Goal: Task Accomplishment & Management: Manage account settings

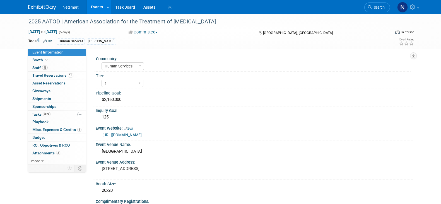
select select "Human Services"
select select "1"
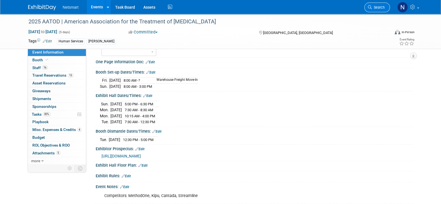
click at [376, 9] on link "Search" at bounding box center [377, 8] width 26 height 10
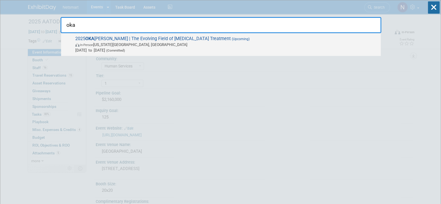
type input "oka"
click at [193, 44] on span "In-Person Oklahoma City, OK" at bounding box center [226, 45] width 303 height 6
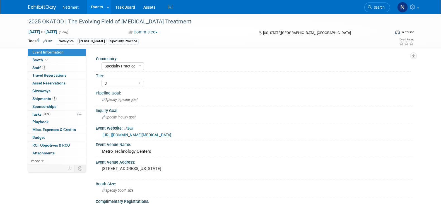
select select "Specialty Practice"
select select "3"
select select "No"
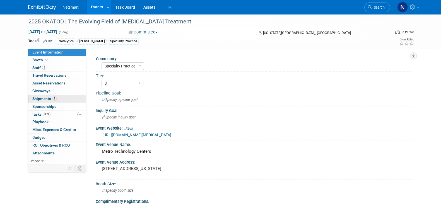
click at [57, 101] on link "1 Shipments 1" at bounding box center [57, 99] width 58 height 8
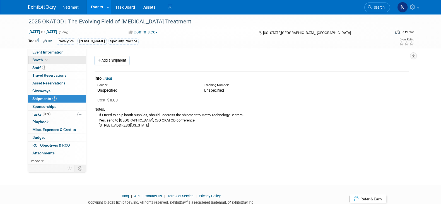
click at [55, 56] on link "Booth" at bounding box center [57, 60] width 58 height 8
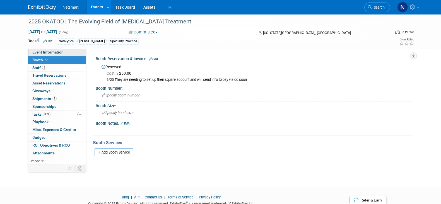
click at [55, 54] on span "Event Information" at bounding box center [47, 52] width 31 height 4
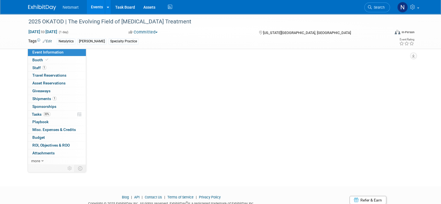
select select "Specialty Practice"
select select "3"
select select "No"
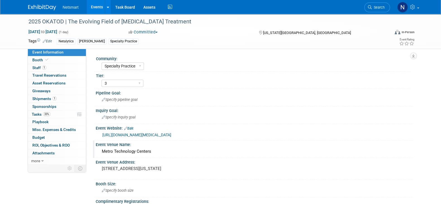
click at [129, 151] on div "Metro Technology Centers" at bounding box center [254, 151] width 309 height 9
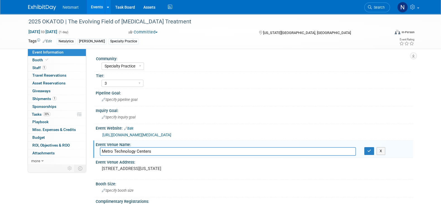
click at [129, 151] on input "Metro Technology Centers" at bounding box center [228, 151] width 256 height 9
click at [129, 152] on input "Metro Technology Centers" at bounding box center [228, 151] width 256 height 9
click at [126, 148] on input "Metro Technology Centers" at bounding box center [228, 151] width 256 height 9
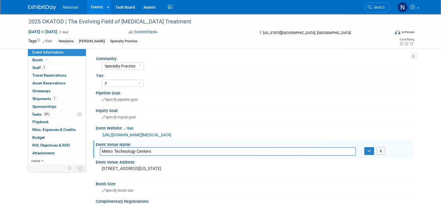
click at [126, 148] on input "Metro Technology Centers" at bounding box center [228, 151] width 256 height 9
click at [122, 149] on input "Metro Technology Centers" at bounding box center [228, 151] width 256 height 9
click at [129, 132] on div "https://www.eventbrite.com/e/2025-okatod-conference-the-evolving-field-of-opioi…" at bounding box center [255, 135] width 307 height 6
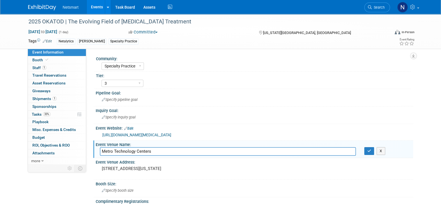
click at [128, 134] on link "https://www.eventbrite.com/e/2025-okatod-conference-the-evolving-field-of-opioi…" at bounding box center [136, 135] width 69 height 4
drag, startPoint x: 368, startPoint y: 152, endPoint x: 349, endPoint y: 151, distance: 18.7
click at [368, 152] on icon "button" at bounding box center [370, 151] width 4 height 4
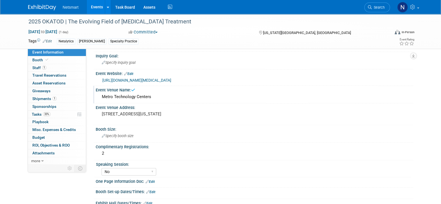
scroll to position [139, 0]
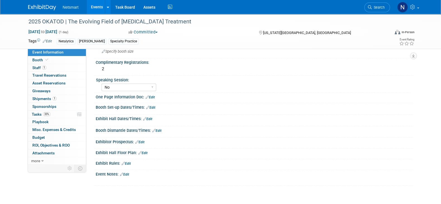
click at [160, 129] on link "Edit" at bounding box center [156, 131] width 9 height 4
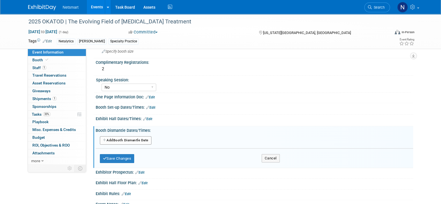
click at [121, 138] on button "Add Another Booth Dismantle Date" at bounding box center [126, 140] width 52 height 8
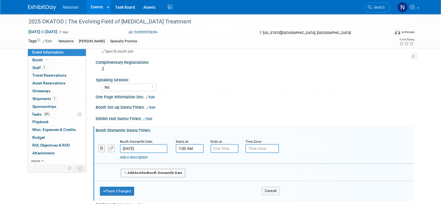
click at [183, 148] on input "7:00 AM" at bounding box center [190, 148] width 28 height 9
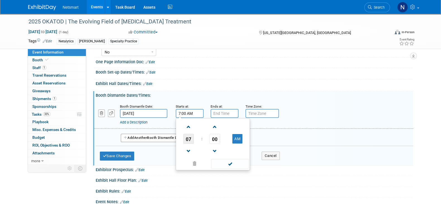
click at [190, 139] on span "07" at bounding box center [188, 139] width 11 height 10
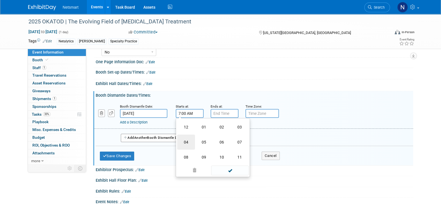
click at [188, 140] on td "04" at bounding box center [186, 142] width 18 height 15
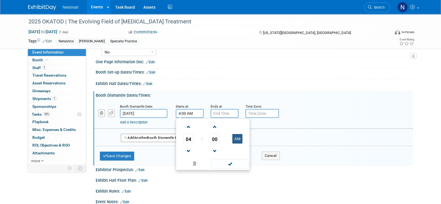
click at [241, 137] on button "AM" at bounding box center [237, 138] width 10 height 9
type input "4:00 PM"
click at [236, 164] on span at bounding box center [230, 164] width 38 height 10
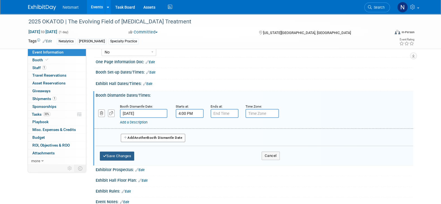
click at [114, 152] on button "Save Changes" at bounding box center [117, 156] width 35 height 9
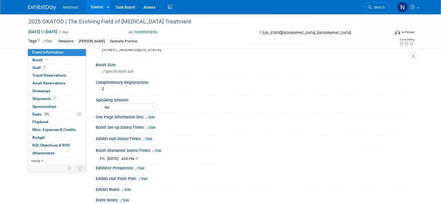
scroll to position [105, 0]
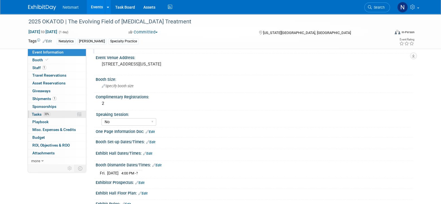
click at [51, 114] on link "33% Tasks 33%" at bounding box center [57, 115] width 58 height 8
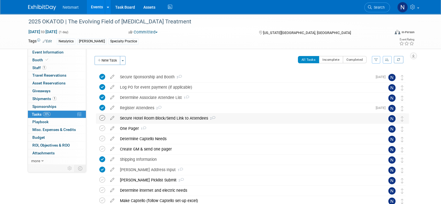
click at [104, 120] on icon at bounding box center [102, 118] width 6 height 6
click at [127, 129] on div "One Pager 1" at bounding box center [247, 128] width 260 height 9
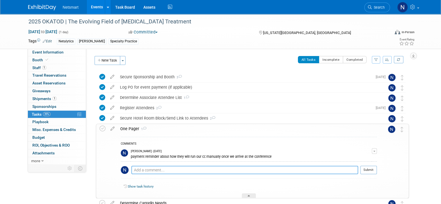
click at [173, 170] on textarea at bounding box center [244, 170] width 227 height 8
type textarea "sent, but need to confirm booth move in time"
click at [370, 172] on button "Submit" at bounding box center [369, 170] width 16 height 8
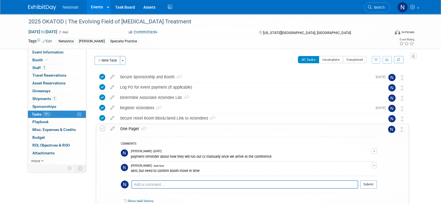
scroll to position [35, 0]
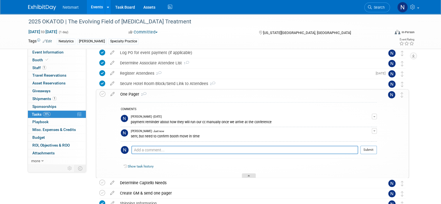
click at [248, 175] on icon at bounding box center [249, 176] width 2 height 3
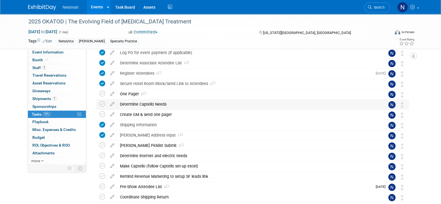
click at [138, 105] on div "Determine Captello Needs" at bounding box center [247, 104] width 260 height 9
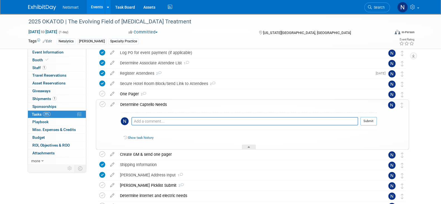
click at [138, 105] on div "Determine Captello Needs" at bounding box center [247, 104] width 260 height 9
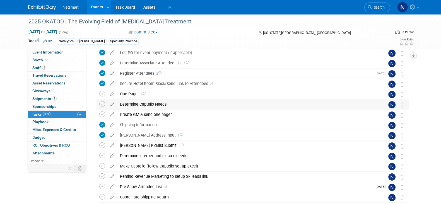
click at [141, 105] on div "Determine Captello Needs" at bounding box center [247, 104] width 260 height 9
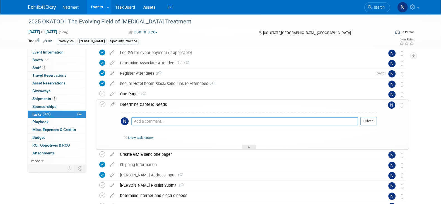
click at [151, 120] on textarea at bounding box center [244, 121] width 227 height 8
type textarea "list/badge scan"
click at [368, 119] on button "Submit" at bounding box center [369, 121] width 16 height 8
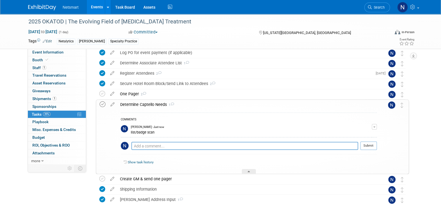
click at [101, 104] on icon at bounding box center [103, 105] width 6 height 6
click at [249, 172] on icon at bounding box center [249, 172] width 2 height 3
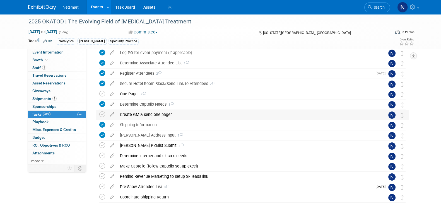
click at [138, 114] on div "Create GM & send one pager" at bounding box center [247, 114] width 260 height 9
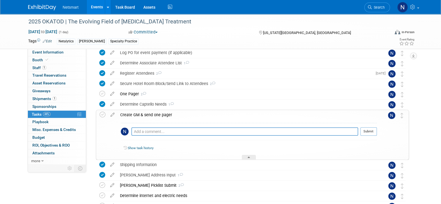
click at [138, 114] on div "Create GM & send one pager" at bounding box center [247, 114] width 260 height 9
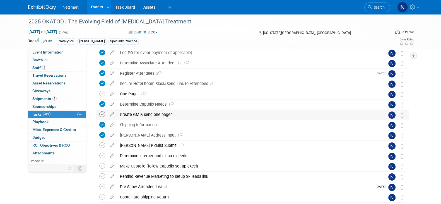
click at [105, 114] on icon at bounding box center [102, 115] width 6 height 6
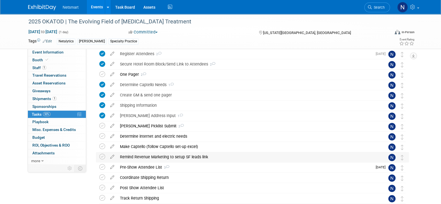
scroll to position [69, 0]
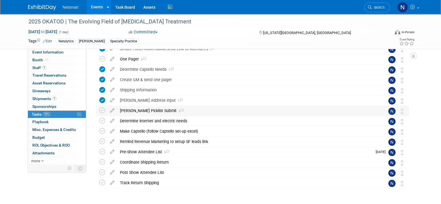
click at [145, 111] on div "Derse Picklist Submit 2" at bounding box center [247, 110] width 260 height 9
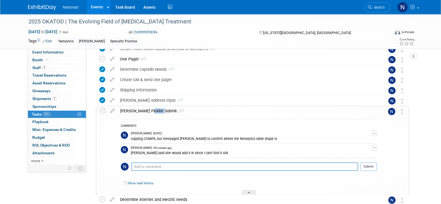
click at [145, 111] on div "Derse Picklist Submit 2" at bounding box center [247, 110] width 260 height 9
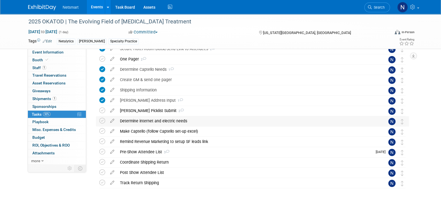
click at [144, 123] on div "Determine internet and electric needs" at bounding box center [247, 120] width 260 height 9
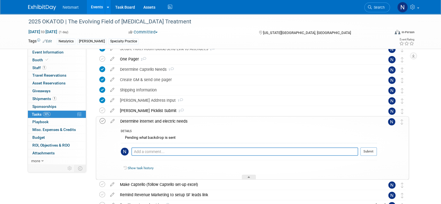
click at [102, 122] on icon at bounding box center [103, 121] width 6 height 6
click at [147, 150] on textarea at bounding box center [244, 152] width 227 height 8
type textarea "o"
type textarea "not ordering"
click at [370, 151] on button "Submit" at bounding box center [369, 152] width 16 height 8
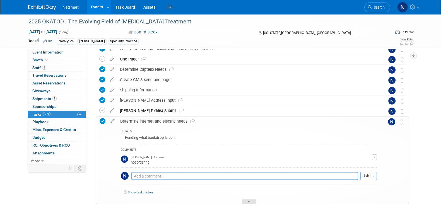
click at [251, 201] on div at bounding box center [249, 202] width 14 height 5
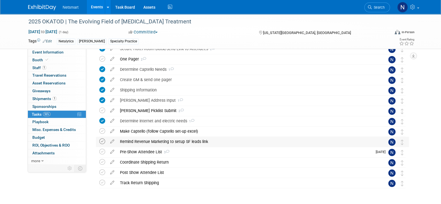
click at [102, 142] on icon at bounding box center [102, 142] width 6 height 6
click at [133, 162] on div "Coordinate Shipping Return" at bounding box center [247, 162] width 260 height 9
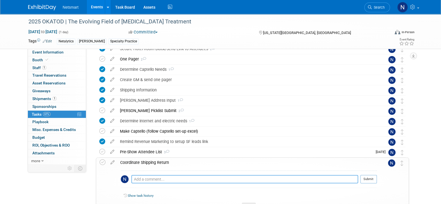
drag, startPoint x: 144, startPoint y: 180, endPoint x: 145, endPoint y: 183, distance: 3.1
click at [144, 181] on textarea at bounding box center [244, 179] width 227 height 8
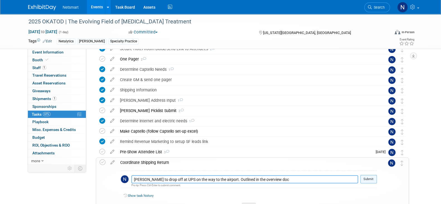
type textarea "Rob to drop off at UPS on the way to the airport. Outlined in the overview doc"
click at [366, 181] on button "Submit" at bounding box center [369, 179] width 16 height 8
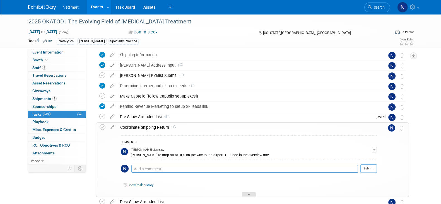
click at [247, 194] on div at bounding box center [249, 194] width 14 height 5
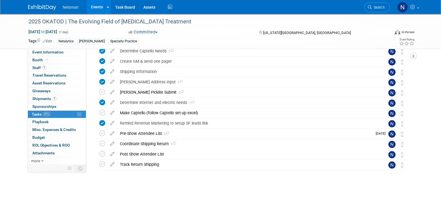
scroll to position [88, 0]
click at [105, 144] on icon at bounding box center [102, 144] width 6 height 6
click at [143, 154] on div "Post Show Attendee List" at bounding box center [247, 154] width 260 height 9
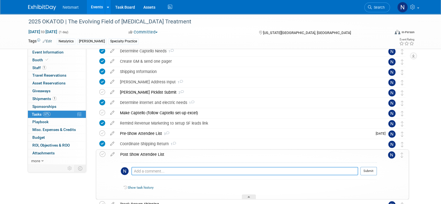
click at [147, 171] on textarea at bounding box center [244, 171] width 227 height 8
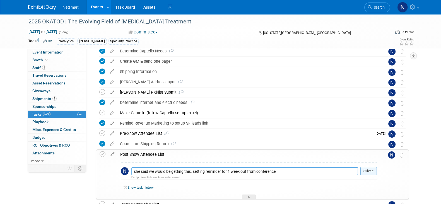
type textarea "she said we would be getting this. setting reminder for 1 week out from confere…"
click at [367, 169] on button "Submit" at bounding box center [369, 171] width 16 height 8
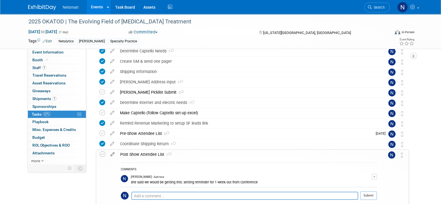
click at [113, 155] on icon at bounding box center [113, 153] width 10 height 7
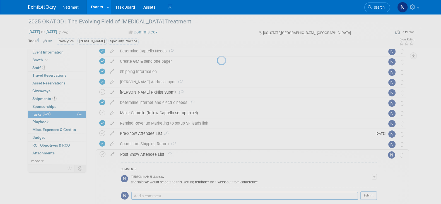
select select "9"
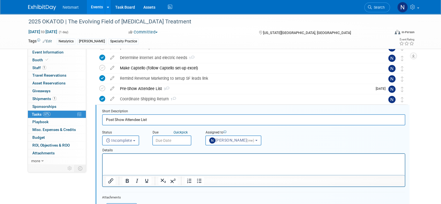
scroll to position [156, 0]
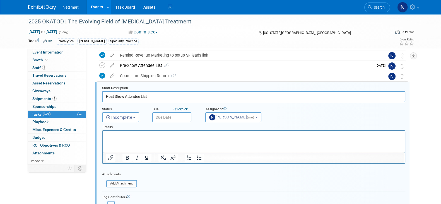
click at [168, 115] on input "text" at bounding box center [171, 117] width 39 height 10
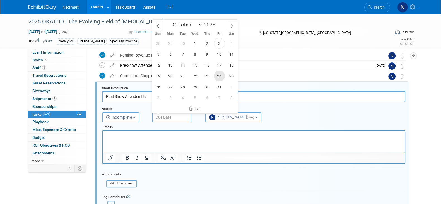
click at [218, 75] on span "24" at bounding box center [219, 76] width 11 height 11
type input "Oct 24, 2025"
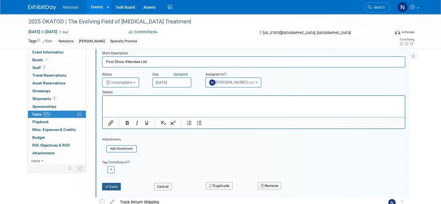
click at [109, 188] on button "Save" at bounding box center [111, 187] width 19 height 8
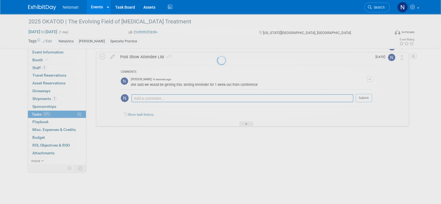
scroll to position [152, 0]
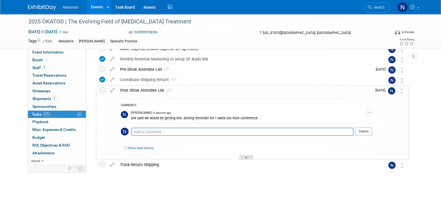
click at [250, 157] on div at bounding box center [246, 157] width 14 height 5
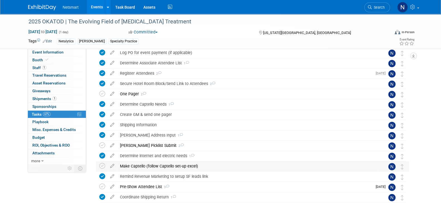
scroll to position [69, 0]
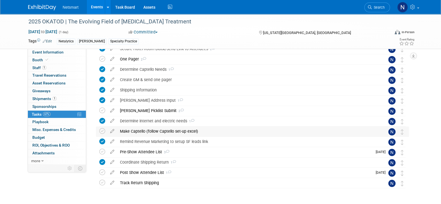
click at [159, 133] on div "Make Captello (follow Captello set-up excel)" at bounding box center [247, 131] width 260 height 9
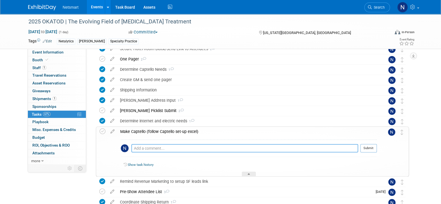
click at [151, 147] on textarea at bounding box center [244, 148] width 227 height 8
type textarea "missing list"
click at [370, 150] on button "Submit" at bounding box center [369, 148] width 16 height 8
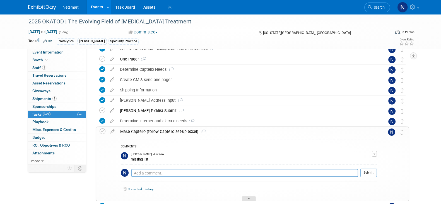
click at [251, 196] on div at bounding box center [249, 198] width 14 height 5
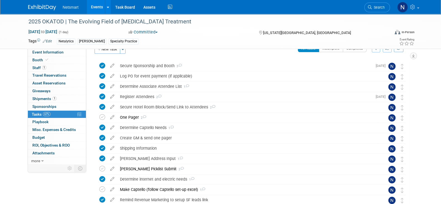
scroll to position [0, 0]
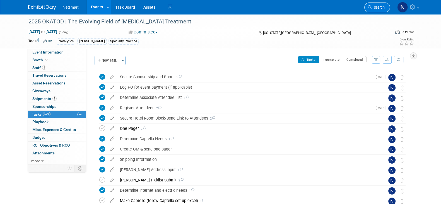
click at [383, 8] on span "Search" at bounding box center [378, 7] width 13 height 4
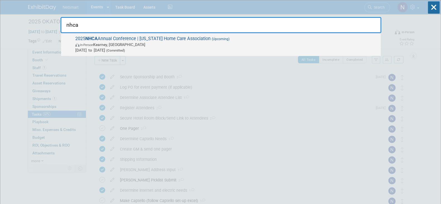
type input "nhca"
click at [162, 41] on span "2025 NHCA Annual Conference | Nebraska Home Care Association (Upcoming) In-Pers…" at bounding box center [226, 44] width 304 height 17
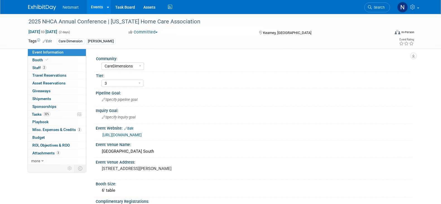
select select "CareDimensions"
select select "3"
select select "No"
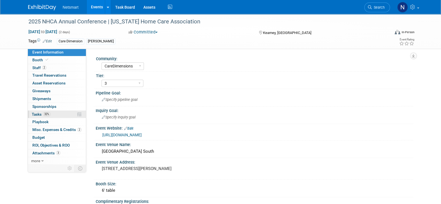
click at [58, 115] on link "32% Tasks 32%" at bounding box center [57, 115] width 58 height 8
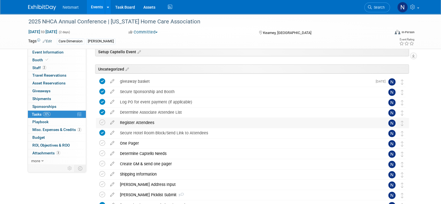
scroll to position [35, 0]
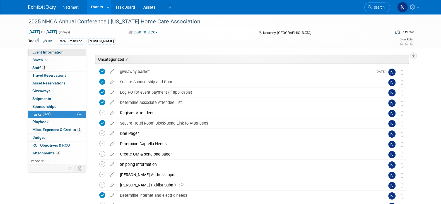
click at [67, 54] on link "Event Information" at bounding box center [57, 53] width 58 height 8
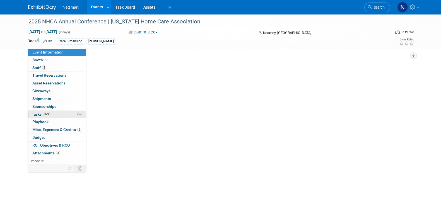
scroll to position [0, 0]
select select "CareDimensions"
select select "3"
select select "No"
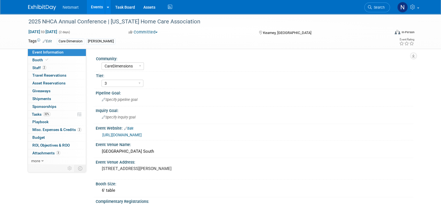
click at [142, 133] on link "https://nehomecare.memberclicks.net/2025-Annual-Conference-Exhibitors#/" at bounding box center [121, 135] width 39 height 4
click at [375, 9] on span "Search" at bounding box center [378, 7] width 13 height 4
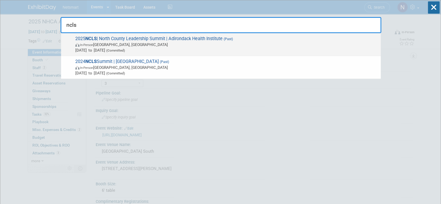
type input "ncls"
click at [176, 34] on div "2025 NCLS | North County Leadership Summit | Adirondack Health Institute (Past)…" at bounding box center [221, 44] width 320 height 23
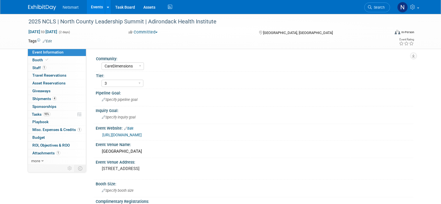
select select "CareDimensions"
select select "3"
select select "No"
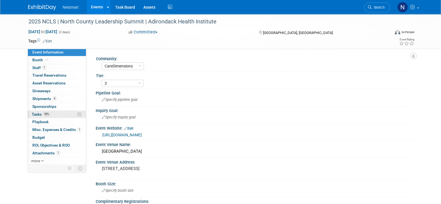
click at [60, 114] on link "95% Tasks 95%" at bounding box center [57, 115] width 58 height 8
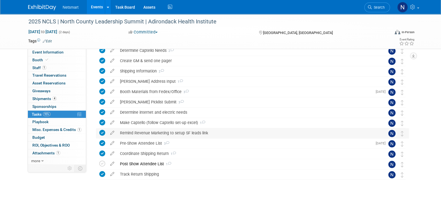
scroll to position [127, 0]
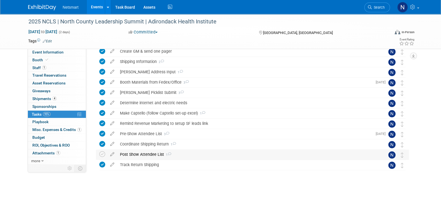
click at [147, 155] on div "Post Show Attendee List 1" at bounding box center [247, 154] width 260 height 9
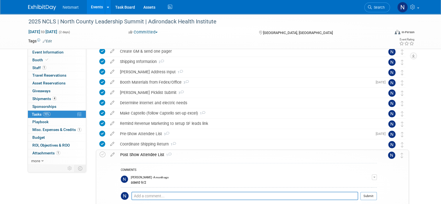
click at [147, 155] on div "Post Show Attendee List 1" at bounding box center [247, 154] width 260 height 9
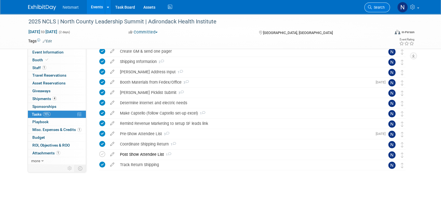
click at [373, 6] on span "Search" at bounding box center [378, 7] width 13 height 4
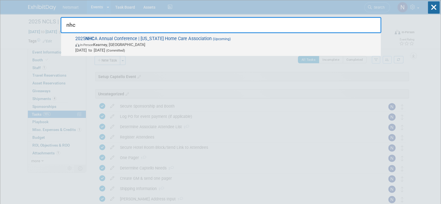
type input "nhc"
click at [197, 45] on span "In-Person Kearney, NE" at bounding box center [226, 45] width 303 height 6
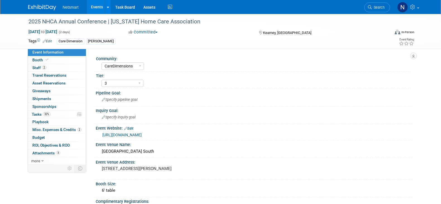
select select "CareDimensions"
select select "3"
select select "No"
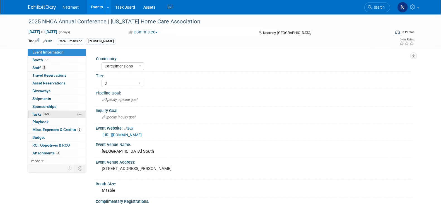
click at [49, 114] on span "32%" at bounding box center [47, 114] width 8 height 4
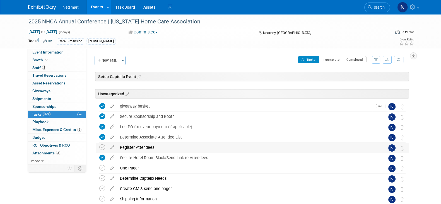
click at [139, 146] on div "Register Attendees" at bounding box center [247, 147] width 260 height 9
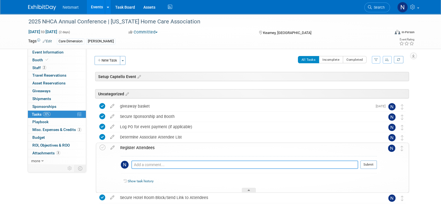
click at [151, 166] on textarea at bounding box center [244, 165] width 227 height 8
type textarea "followed up with conference"
click at [369, 165] on button "Submit" at bounding box center [369, 165] width 16 height 8
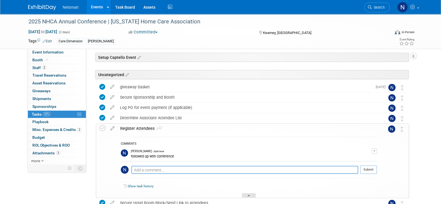
scroll to position [35, 0]
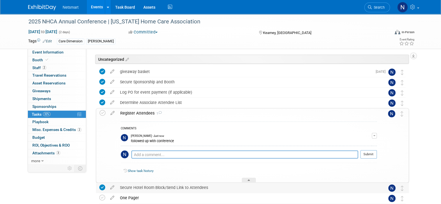
click at [248, 178] on div at bounding box center [249, 180] width 14 height 5
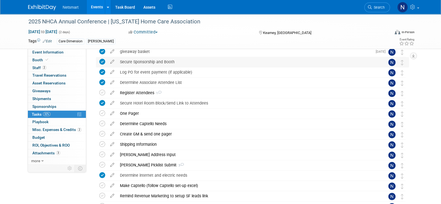
scroll to position [69, 0]
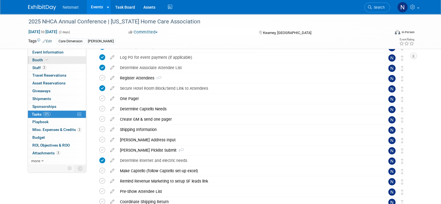
click at [55, 56] on link "Booth" at bounding box center [57, 60] width 58 height 8
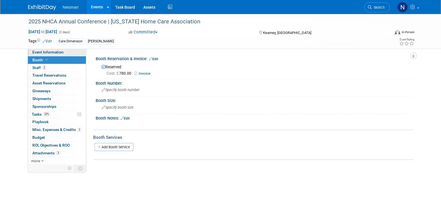
click at [57, 54] on span "Event Information" at bounding box center [47, 52] width 31 height 4
select select "CareDimensions"
select select "3"
select select "No"
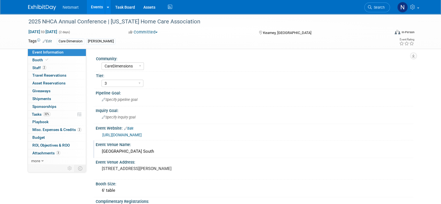
click at [131, 152] on div "[GEOGRAPHIC_DATA] South" at bounding box center [254, 151] width 309 height 9
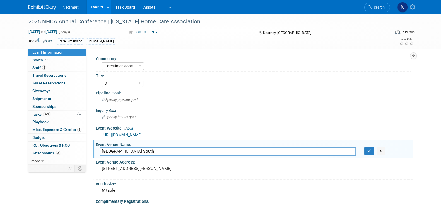
click at [131, 152] on input "[GEOGRAPHIC_DATA] South" at bounding box center [228, 151] width 256 height 9
drag, startPoint x: 298, startPoint y: 32, endPoint x: 263, endPoint y: 33, distance: 34.9
click at [263, 33] on div "Kearney, [GEOGRAPHIC_DATA]" at bounding box center [303, 32] width 90 height 7
copy span "Kearney, [GEOGRAPHIC_DATA]"
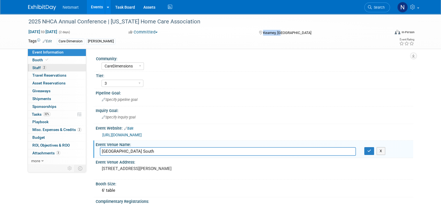
click at [48, 65] on link "2 Staff 2" at bounding box center [57, 68] width 58 height 8
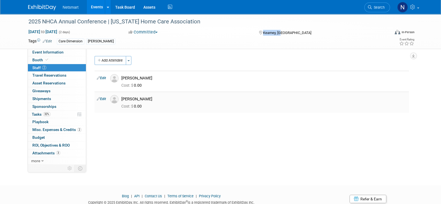
drag, startPoint x: 121, startPoint y: 97, endPoint x: 147, endPoint y: 97, distance: 25.4
click at [150, 100] on div "[PERSON_NAME]" at bounding box center [264, 98] width 294 height 7
copy div "[PERSON_NAME]"
drag, startPoint x: 123, startPoint y: 79, endPoint x: 161, endPoint y: 80, distance: 38.5
click at [161, 80] on div "[PERSON_NAME]" at bounding box center [264, 78] width 286 height 5
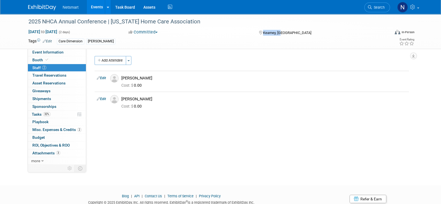
copy div "[PERSON_NAME]"
click at [183, 135] on div "Community: Human Services Post Acute Public Sector CareDimensions Specialty Pra…" at bounding box center [249, 107] width 327 height 116
click at [61, 50] on span "Event Information" at bounding box center [47, 52] width 31 height 4
select select "CareDimensions"
select select "3"
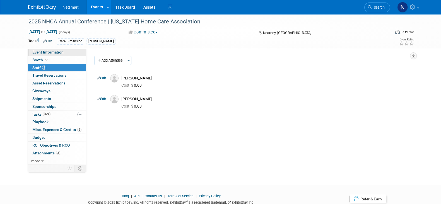
select select "No"
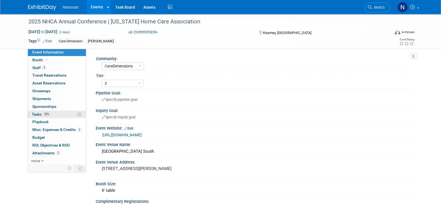
click at [56, 116] on link "32% Tasks 32%" at bounding box center [57, 115] width 58 height 8
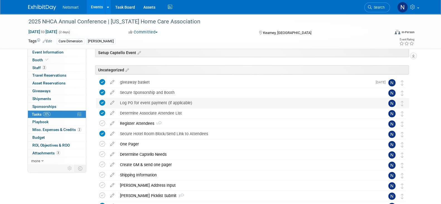
scroll to position [35, 0]
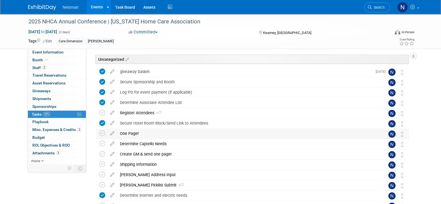
click at [129, 136] on div "One Pager" at bounding box center [247, 133] width 260 height 9
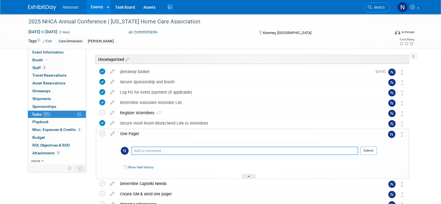
click at [145, 150] on textarea at bounding box center [244, 151] width 227 height 8
type textarea "need salesforce link"
click at [371, 152] on button "Submit" at bounding box center [369, 151] width 16 height 8
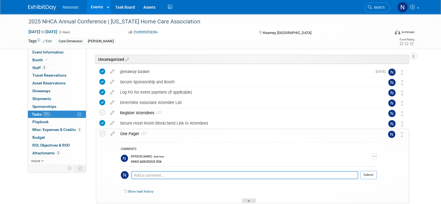
click at [247, 199] on div at bounding box center [249, 201] width 14 height 5
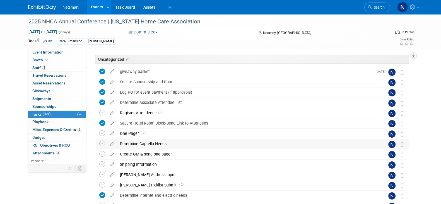
click at [140, 144] on div "Determine Captello Needs" at bounding box center [247, 143] width 260 height 9
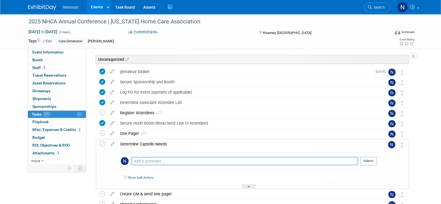
click at [142, 159] on textarea at bounding box center [244, 161] width 227 height 8
type textarea "doing lead cards"
click at [373, 161] on button "Submit" at bounding box center [369, 161] width 16 height 8
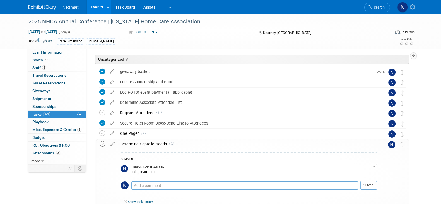
click at [104, 144] on icon at bounding box center [103, 144] width 6 height 6
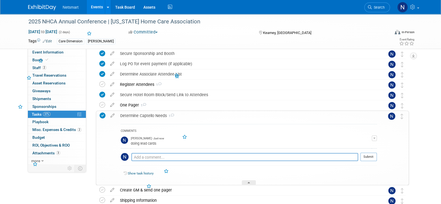
scroll to position [69, 0]
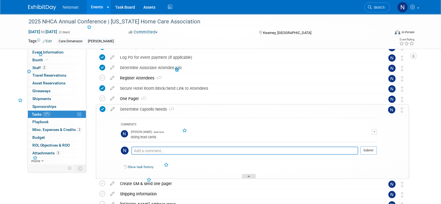
click at [245, 174] on div at bounding box center [249, 176] width 14 height 5
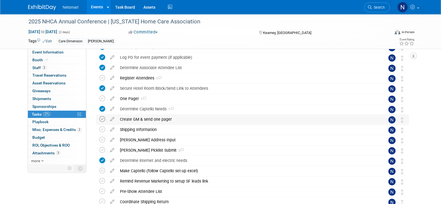
click at [102, 119] on icon at bounding box center [102, 119] width 6 height 6
click at [136, 130] on div "Shipping Information" at bounding box center [247, 129] width 260 height 9
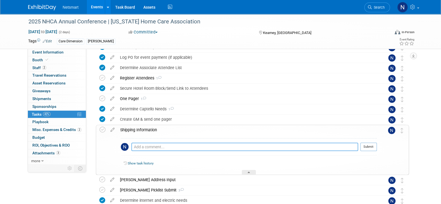
click at [140, 145] on textarea at bounding box center [244, 147] width 227 height 8
type textarea "sending with James"
click at [371, 144] on button "Submit" at bounding box center [369, 147] width 16 height 8
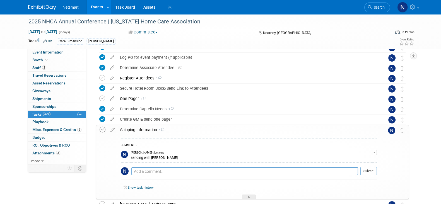
click at [104, 129] on icon at bounding box center [103, 130] width 6 height 6
click at [245, 196] on div at bounding box center [249, 197] width 14 height 5
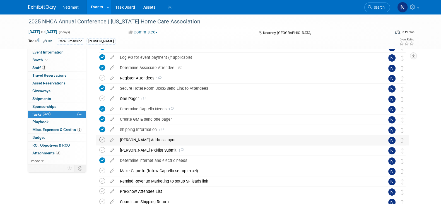
click at [102, 140] on icon at bounding box center [102, 140] width 6 height 6
click at [102, 150] on icon at bounding box center [102, 150] width 6 height 6
click at [134, 151] on div "Derse Picklist Submit 3" at bounding box center [247, 150] width 260 height 9
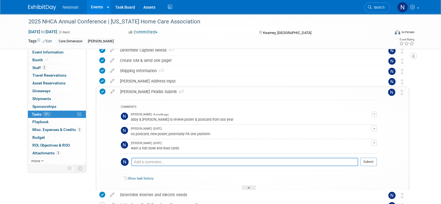
scroll to position [139, 0]
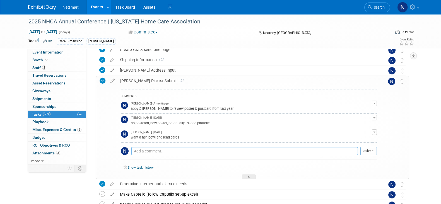
click at [212, 150] on textarea at bounding box center [244, 151] width 227 height 8
click at [212, 150] on textarea "sending w James" at bounding box center [244, 151] width 227 height 8
type textarea "sending w James"
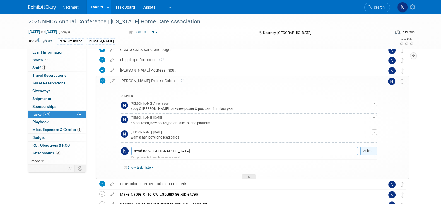
click at [375, 151] on button "Submit" at bounding box center [369, 151] width 16 height 8
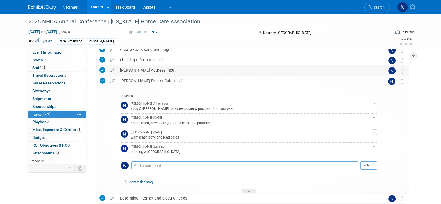
click at [157, 69] on div "[PERSON_NAME] Address Input" at bounding box center [247, 70] width 260 height 9
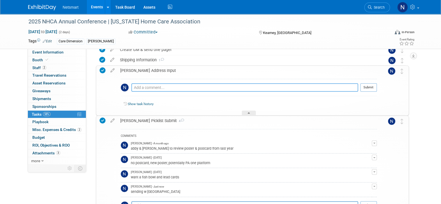
click at [172, 87] on textarea at bounding box center [244, 87] width 227 height 8
paste textarea "sending w James"
type textarea "sending w James"
click at [364, 87] on button "Submit" at bounding box center [369, 87] width 16 height 8
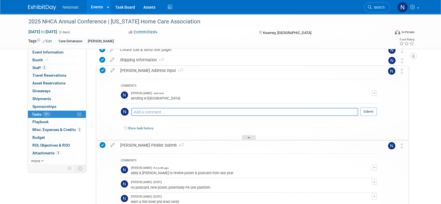
click at [248, 137] on icon at bounding box center [249, 138] width 2 height 3
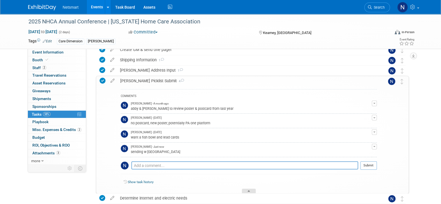
click at [249, 189] on div at bounding box center [249, 191] width 14 height 5
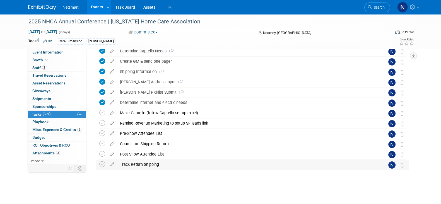
scroll to position [127, 0]
click at [102, 113] on icon at bounding box center [102, 113] width 6 height 6
click at [112, 123] on icon at bounding box center [112, 122] width 10 height 7
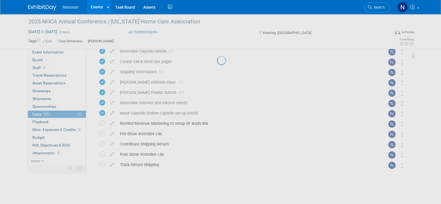
select select "9"
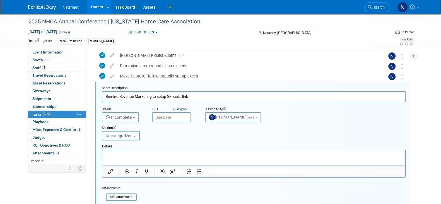
scroll to position [0, 0]
click at [163, 117] on input "text" at bounding box center [171, 117] width 39 height 10
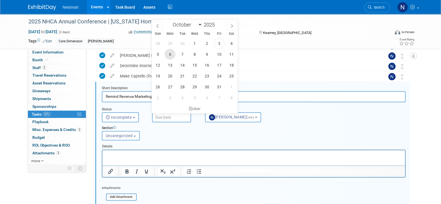
click at [169, 54] on span "6" at bounding box center [170, 54] width 11 height 11
type input "Oct 6, 2025"
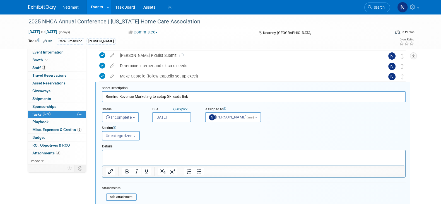
scroll to position [199, 0]
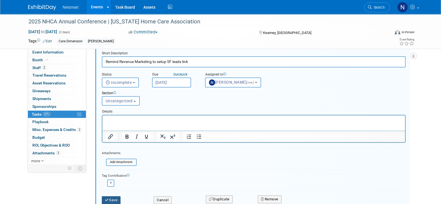
click at [116, 199] on button "Save" at bounding box center [111, 200] width 19 height 8
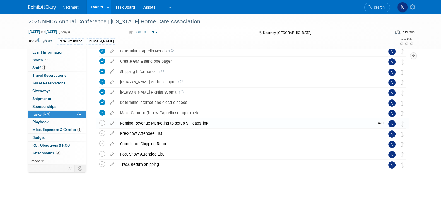
scroll to position [127, 0]
click at [102, 134] on icon at bounding box center [102, 134] width 6 height 6
click at [145, 136] on div "Pre-Show Attendee List" at bounding box center [247, 133] width 260 height 9
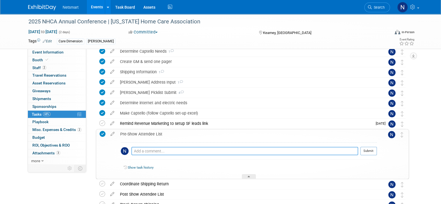
click at [145, 149] on textarea at bounding box center [244, 151] width 227 height 8
type textarea "Janene sent"
click at [368, 151] on button "Submit" at bounding box center [369, 151] width 16 height 8
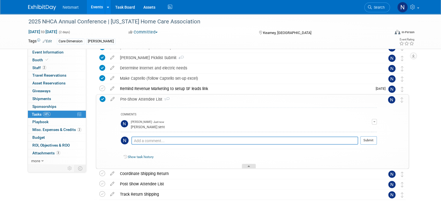
click at [252, 166] on div at bounding box center [249, 166] width 14 height 5
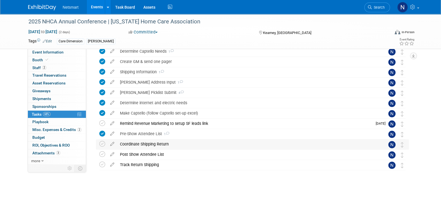
click at [135, 145] on div "Coordinate Shipping Return" at bounding box center [247, 144] width 260 height 9
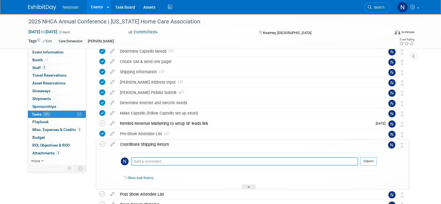
click at [138, 159] on textarea at bounding box center [244, 161] width 227 height 8
click at [144, 158] on textarea "comeing back with James" at bounding box center [244, 161] width 227 height 8
type textarea "coming back with James"
click at [368, 160] on button "Submit" at bounding box center [369, 161] width 16 height 8
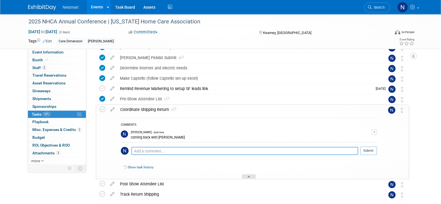
click at [249, 174] on div at bounding box center [249, 176] width 14 height 5
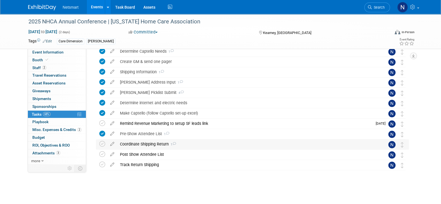
drag, startPoint x: 102, startPoint y: 144, endPoint x: 104, endPoint y: 147, distance: 4.0
click at [102, 144] on icon at bounding box center [102, 144] width 6 height 6
click at [102, 166] on icon at bounding box center [102, 165] width 6 height 6
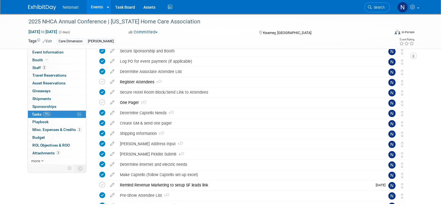
scroll to position [105, 0]
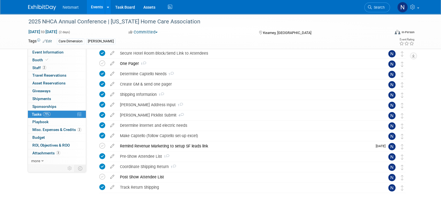
click at [160, 143] on div "Remind Revenue Marketing to setup SF leads link" at bounding box center [244, 145] width 255 height 9
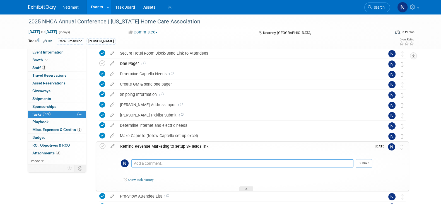
click at [147, 164] on textarea at bounding box center [242, 163] width 222 height 8
type textarea "leila notes ping"
click at [363, 166] on button "Submit" at bounding box center [364, 163] width 16 height 8
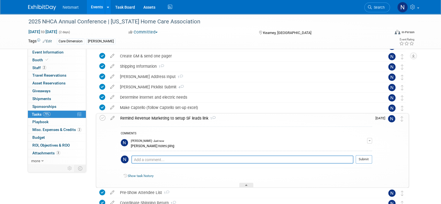
scroll to position [139, 0]
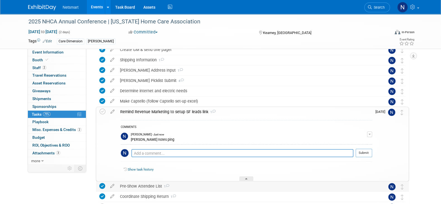
click at [247, 182] on div "Pre-Show Attendee List 1" at bounding box center [247, 186] width 260 height 9
click at [247, 179] on icon at bounding box center [246, 179] width 2 height 3
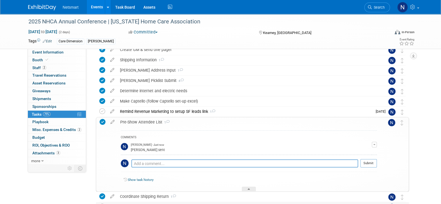
click at [251, 188] on div at bounding box center [249, 189] width 14 height 5
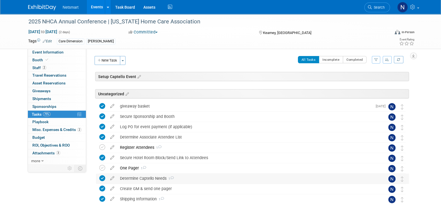
scroll to position [127, 0]
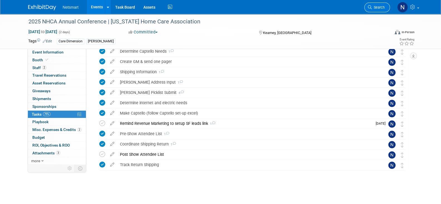
click at [378, 8] on span "Search" at bounding box center [378, 7] width 13 height 4
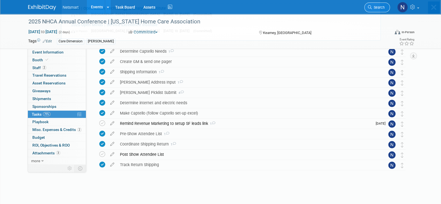
scroll to position [0, 0]
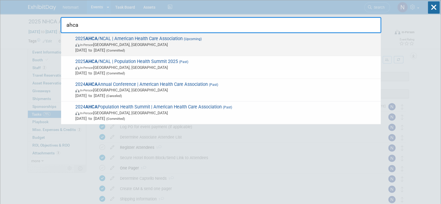
type input "ahca"
click at [140, 38] on span "2025 AHCA /NCAL | American Health Care Association (Upcoming) In-Person Las Veg…" at bounding box center [226, 44] width 304 height 17
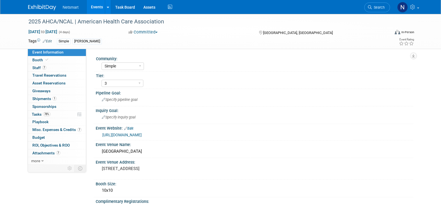
select select "Simple"
select select "3"
select select "No"
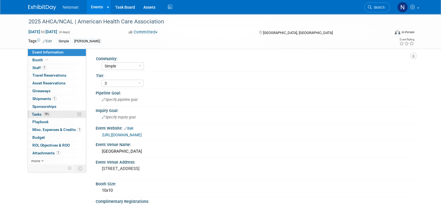
click at [57, 112] on link "78% Tasks 78%" at bounding box center [57, 115] width 58 height 8
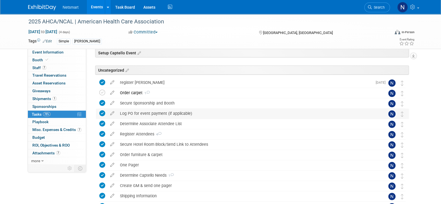
scroll to position [35, 0]
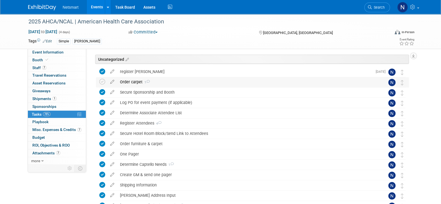
click at [128, 81] on div "Order carpet 1" at bounding box center [247, 81] width 260 height 9
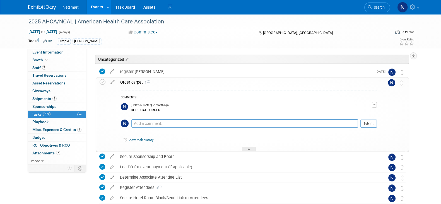
click at [128, 81] on div "Order carpet 1" at bounding box center [247, 82] width 260 height 9
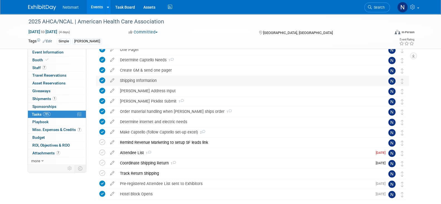
scroll to position [169, 0]
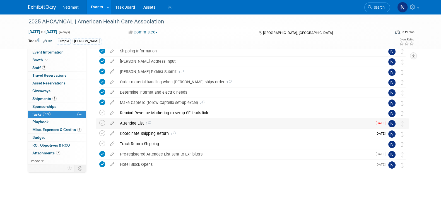
click at [136, 122] on div "Attendee List 1" at bounding box center [244, 123] width 255 height 9
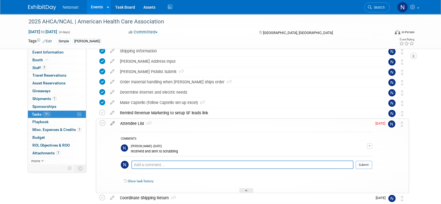
drag, startPoint x: 102, startPoint y: 124, endPoint x: 111, endPoint y: 124, distance: 9.0
click at [102, 124] on icon at bounding box center [103, 124] width 6 height 6
click at [244, 190] on div at bounding box center [246, 190] width 14 height 5
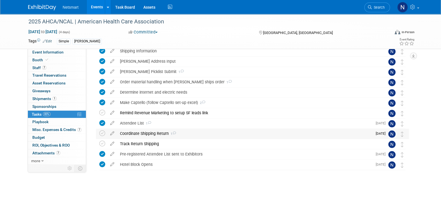
click at [136, 132] on div "Coordinate Shipping Return 1" at bounding box center [244, 133] width 255 height 9
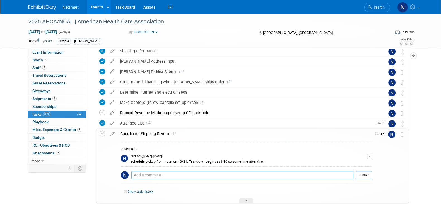
click at [136, 132] on div "Coordinate Shipping Return 1" at bounding box center [244, 133] width 255 height 9
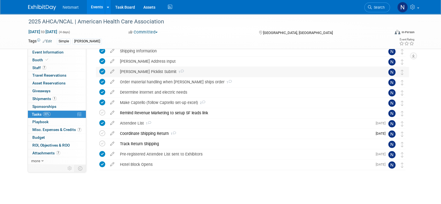
click at [142, 73] on div "[PERSON_NAME] Picklist Submit 1" at bounding box center [247, 71] width 260 height 9
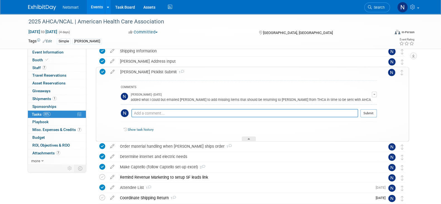
click at [142, 73] on div "[PERSON_NAME] Picklist Submit 1" at bounding box center [247, 71] width 260 height 9
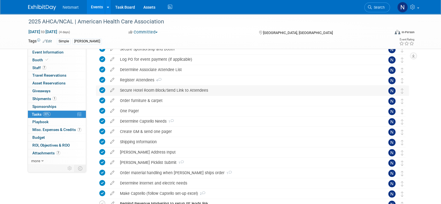
scroll to position [64, 0]
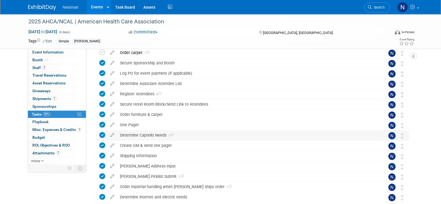
click at [137, 137] on div "Determine Captello Needs 1" at bounding box center [247, 135] width 260 height 9
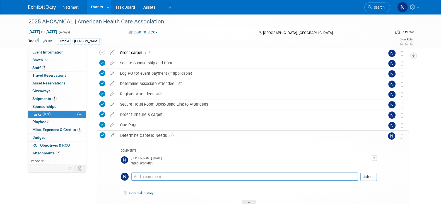
click at [137, 136] on div "Determine Captello Needs 1" at bounding box center [247, 135] width 260 height 9
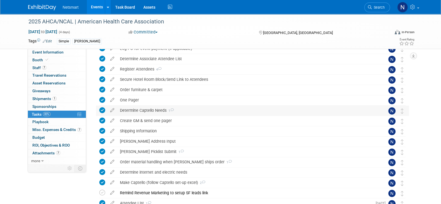
scroll to position [99, 0]
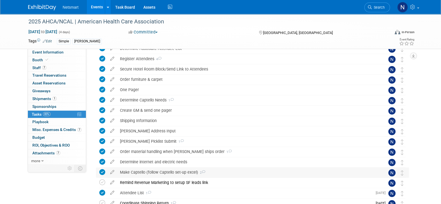
click at [142, 170] on div "Make Captello (follow Captello set-up excel) 2" at bounding box center [247, 172] width 260 height 9
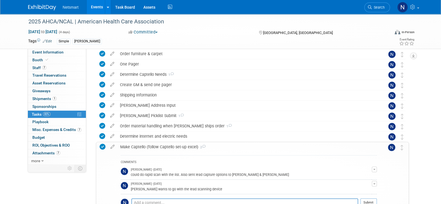
scroll to position [134, 0]
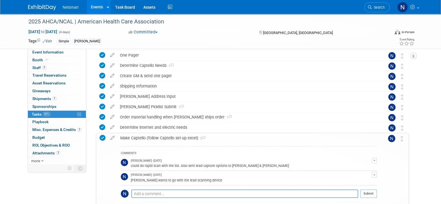
click at [138, 137] on div "Make Captello (follow Captello set-up excel) 2" at bounding box center [247, 137] width 260 height 9
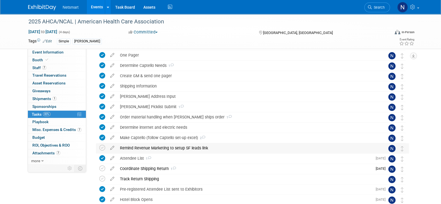
click at [138, 148] on div "Remind Revenue Marketing to setup SF leads link" at bounding box center [247, 147] width 260 height 9
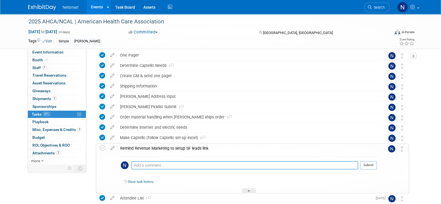
click at [142, 162] on textarea at bounding box center [244, 165] width 227 height 8
type textarea "andy reminder on needing to set up SF"
click at [371, 166] on button "Submit" at bounding box center [369, 165] width 16 height 8
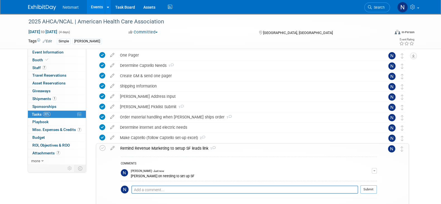
click at [114, 149] on icon at bounding box center [113, 147] width 10 height 7
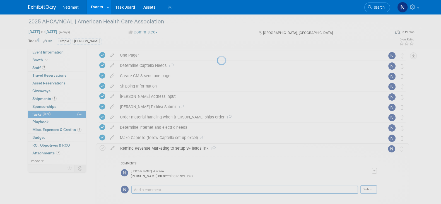
select select "9"
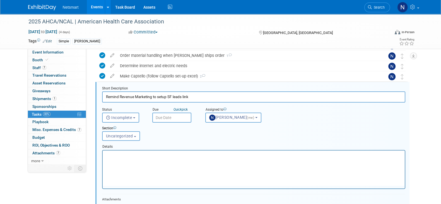
scroll to position [0, 0]
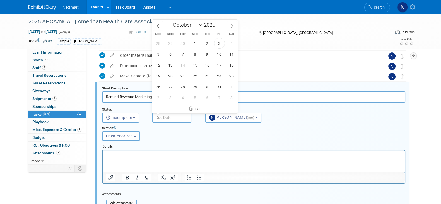
click at [167, 116] on input "text" at bounding box center [171, 118] width 39 height 10
click at [166, 54] on span "6" at bounding box center [170, 54] width 11 height 11
type input "Oct 6, 2025"
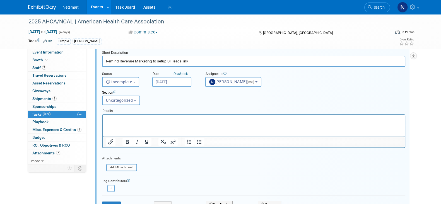
scroll to position [265, 0]
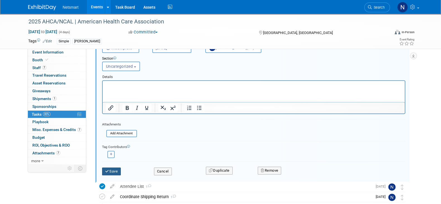
click at [113, 171] on button "Save" at bounding box center [111, 172] width 19 height 8
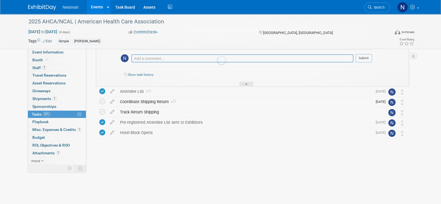
scroll to position [233, 0]
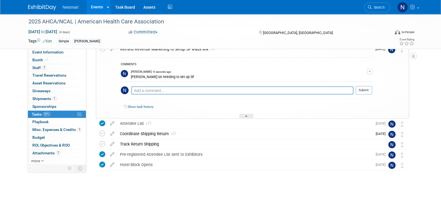
click at [379, 7] on span "Search" at bounding box center [378, 7] width 13 height 4
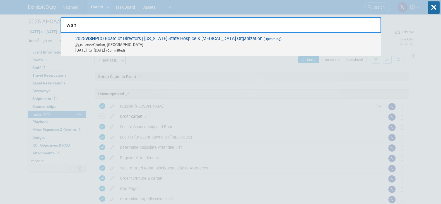
type input "wsh"
click at [96, 40] on span "2025 WSH PCO Board of Directors | Washington State Hospice & Palliative Care Or…" at bounding box center [226, 44] width 304 height 17
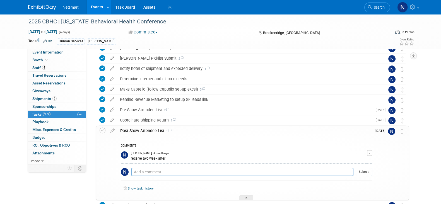
scroll to position [143, 0]
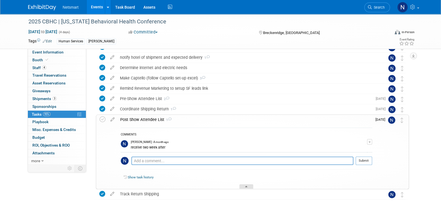
click at [248, 185] on div at bounding box center [246, 186] width 14 height 5
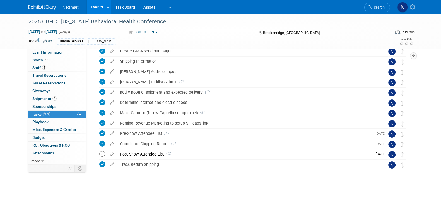
click at [101, 154] on icon at bounding box center [102, 154] width 6 height 6
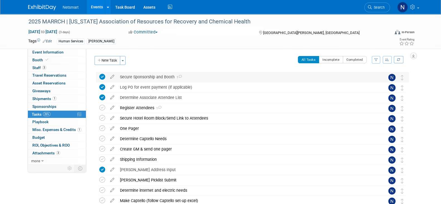
scroll to position [98, 0]
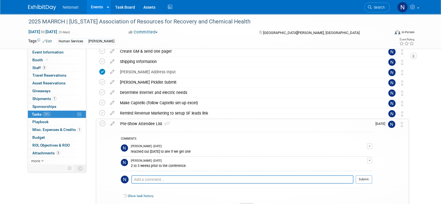
click at [147, 124] on div "Pre-Show Attendee List 2" at bounding box center [244, 123] width 255 height 9
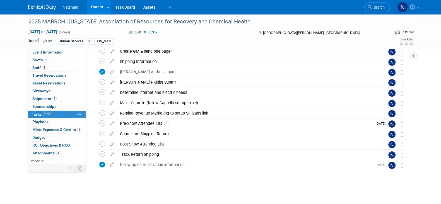
click at [147, 124] on div "Pre-Show Attendee List 2" at bounding box center [244, 123] width 255 height 9
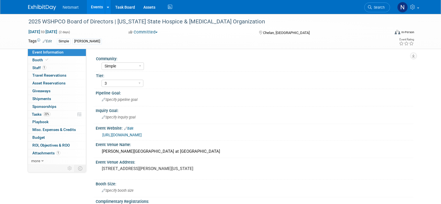
select select "Simple"
select select "3"
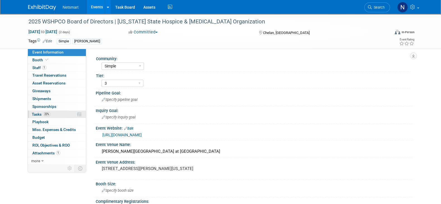
click at [56, 115] on link "22% Tasks 22%" at bounding box center [57, 115] width 58 height 8
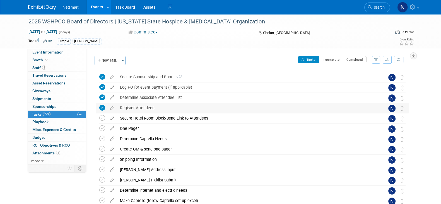
click at [141, 107] on div "Register Attendees" at bounding box center [247, 107] width 260 height 9
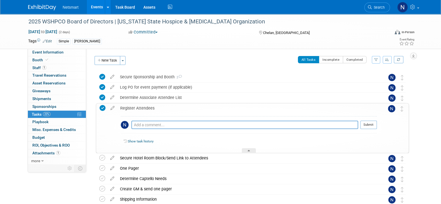
click at [141, 108] on div "Register Attendees" at bounding box center [247, 108] width 260 height 9
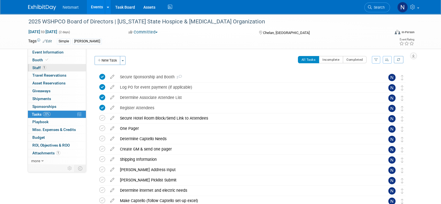
click at [52, 68] on link "1 Staff 1" at bounding box center [57, 68] width 58 height 8
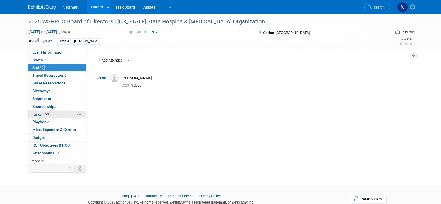
click at [52, 115] on link "22% Tasks 22%" at bounding box center [57, 115] width 58 height 8
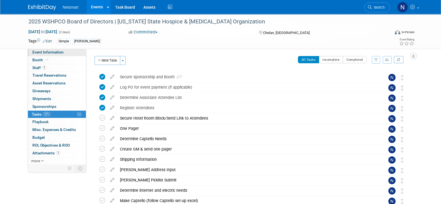
click at [60, 53] on span "Event Information" at bounding box center [47, 52] width 31 height 4
select select "Simple"
select select "3"
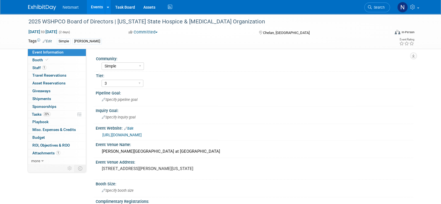
click at [142, 135] on link "[URL][DOMAIN_NAME]" at bounding box center [121, 135] width 39 height 4
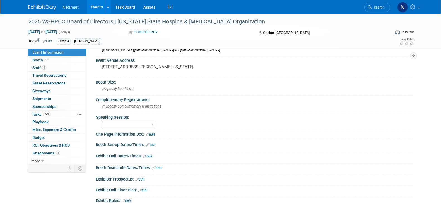
scroll to position [105, 0]
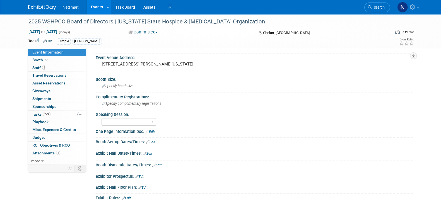
click at [152, 140] on link "Edit" at bounding box center [150, 142] width 9 height 4
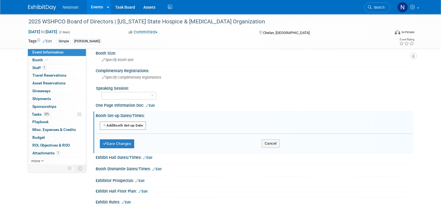
scroll to position [160, 0]
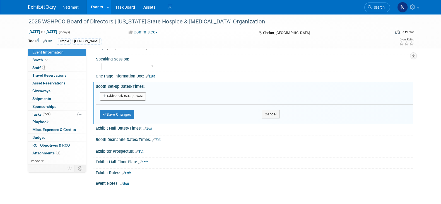
click at [124, 92] on div "Add Another Booth Set-up Date" at bounding box center [255, 97] width 318 height 11
click at [124, 95] on button "Add Another Booth Set-up Date" at bounding box center [123, 96] width 46 height 8
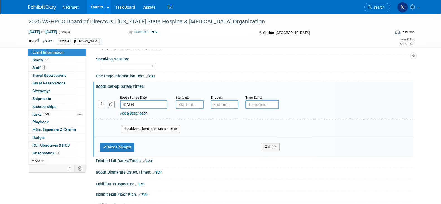
click at [137, 101] on input "[DATE]" at bounding box center [143, 104] width 47 height 9
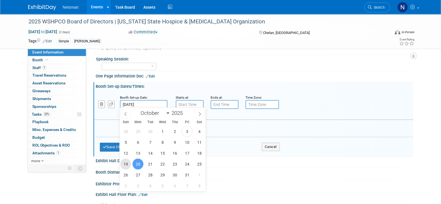
click at [127, 164] on span "19" at bounding box center [125, 164] width 11 height 11
type input "[DATE]"
click at [138, 111] on div "January February March April May June July August September October November [D…" at bounding box center [162, 112] width 64 height 9
click at [256, 115] on div "Booth Set-up Date: [DATE] Starts at: Ends at: Time Zone: Apply to all Add a Des…" at bounding box center [253, 106] width 319 height 28
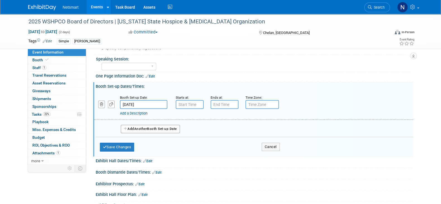
click at [128, 113] on link "Add a Description" at bounding box center [134, 113] width 28 height 4
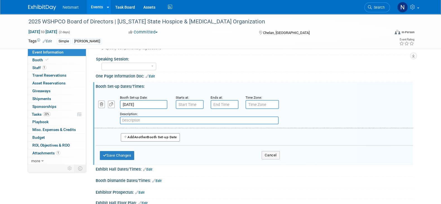
click at [144, 120] on input "text" at bounding box center [199, 121] width 159 height 8
type input "[DATE] afternoon"
click at [117, 154] on button "Save Changes" at bounding box center [117, 155] width 35 height 9
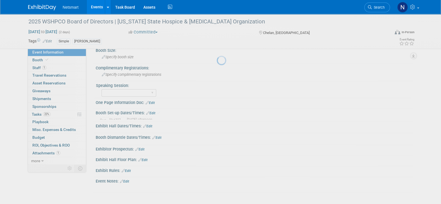
scroll to position [128, 0]
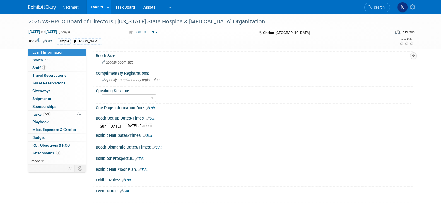
click at [154, 117] on link "Edit" at bounding box center [150, 119] width 9 height 4
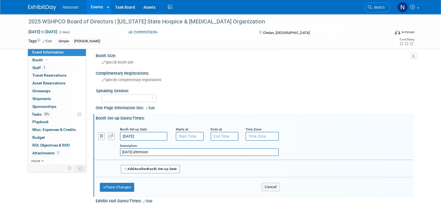
click at [136, 169] on button "Add Another Booth Set-up Date" at bounding box center [150, 169] width 59 height 8
select select "9"
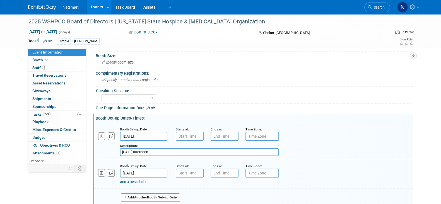
click at [138, 169] on input "[DATE]" at bounding box center [143, 173] width 47 height 9
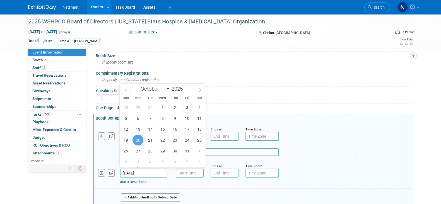
click at [140, 140] on span "20" at bounding box center [138, 140] width 11 height 11
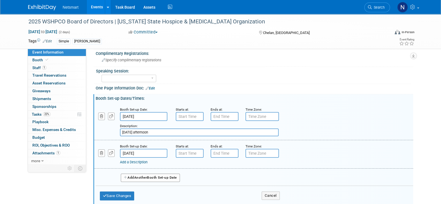
scroll to position [163, 0]
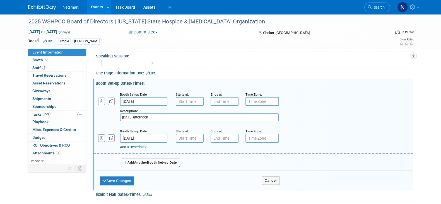
click at [127, 145] on link "Add a Description" at bounding box center [134, 147] width 28 height 4
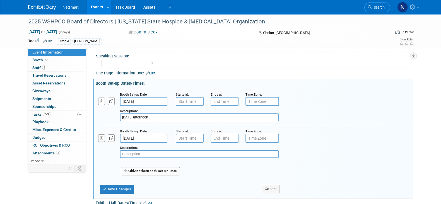
click at [138, 154] on input "text" at bounding box center [199, 154] width 159 height 8
type input "[DATE] morning"
click at [111, 187] on button "Save Changes" at bounding box center [117, 189] width 35 height 9
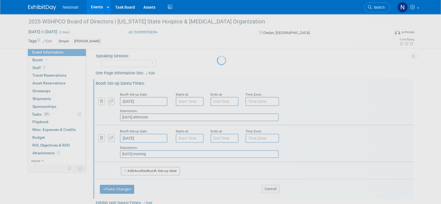
scroll to position [128, 0]
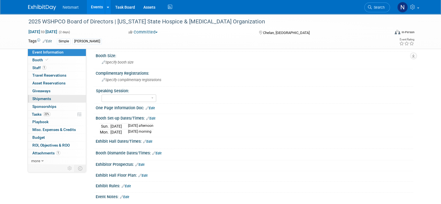
click at [51, 98] on link "0 Shipments 0" at bounding box center [57, 99] width 58 height 8
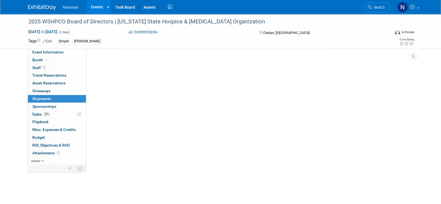
scroll to position [0, 0]
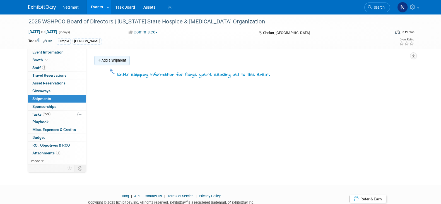
click at [106, 63] on link "Add a Shipment" at bounding box center [112, 60] width 35 height 9
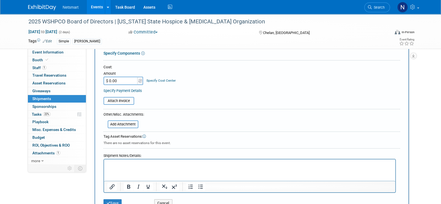
scroll to position [105, 0]
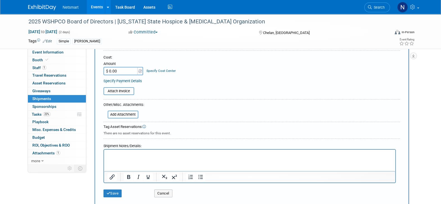
type input "info"
click at [136, 157] on p "Rich Text Area. Press ALT-0 for help." at bounding box center [249, 155] width 285 height 6
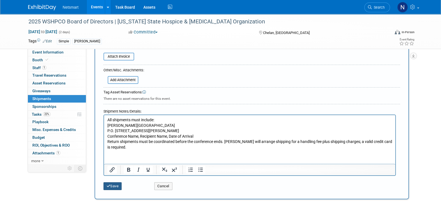
click at [115, 183] on button "Save" at bounding box center [113, 187] width 18 height 8
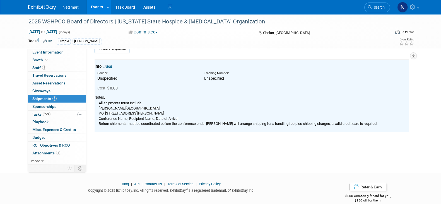
scroll to position [0, 0]
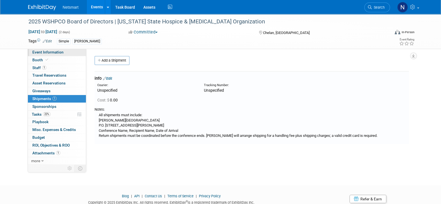
click at [56, 53] on span "Event Information" at bounding box center [47, 52] width 31 height 4
select select "Simple"
select select "3"
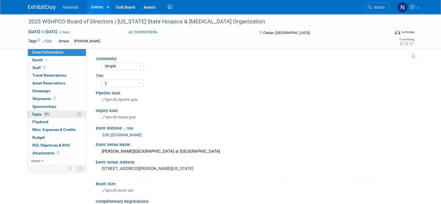
click at [48, 115] on span "22%" at bounding box center [47, 114] width 8 height 4
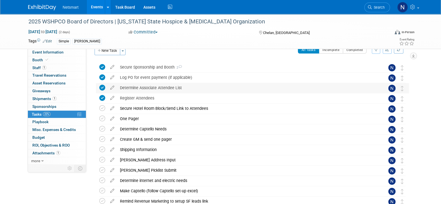
scroll to position [35, 0]
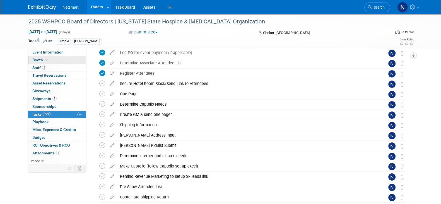
drag, startPoint x: 65, startPoint y: 54, endPoint x: 69, endPoint y: 57, distance: 4.4
click at [65, 54] on link "Event Information" at bounding box center [57, 53] width 58 height 8
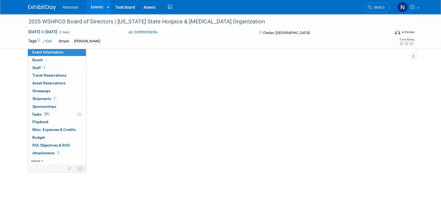
scroll to position [0, 0]
select select "Simple"
select select "3"
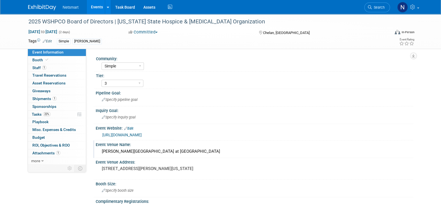
drag, startPoint x: 162, startPoint y: 152, endPoint x: 99, endPoint y: 151, distance: 63.1
click at [99, 151] on div "Campbell's Resort at Lake Chelan" at bounding box center [255, 151] width 318 height 9
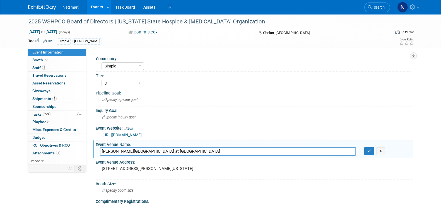
drag, startPoint x: 186, startPoint y: 154, endPoint x: 88, endPoint y: 152, distance: 97.7
click at [64, 154] on div "Event Information Event Info Booth Booth 1 Staff 1 Staff 0 Travel Reservations …" at bounding box center [221, 175] width 394 height 323
drag, startPoint x: 289, startPoint y: 33, endPoint x: 263, endPoint y: 35, distance: 26.3
click at [263, 34] on div "Chelan, [GEOGRAPHIC_DATA]" at bounding box center [303, 32] width 90 height 7
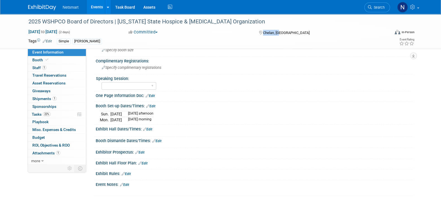
scroll to position [141, 0]
click at [52, 98] on span "1" at bounding box center [54, 99] width 4 height 4
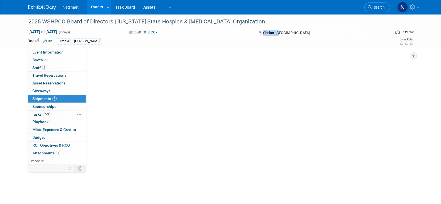
scroll to position [0, 0]
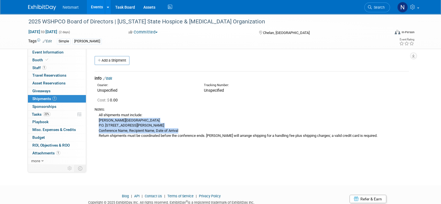
drag, startPoint x: 97, startPoint y: 121, endPoint x: 188, endPoint y: 133, distance: 91.8
click at [188, 133] on div "All shipments must include: Campbell’s Resort & Conference Center P.O. Box 278,…" at bounding box center [252, 125] width 315 height 27
copy div "Campbell’s Resort & Conference Center P.O. Box 278, 104 West Woodin, Chelan, WA…"
click at [156, 143] on td "info Edit Courier: Unspecified Tracking Number:" at bounding box center [252, 107] width 315 height 73
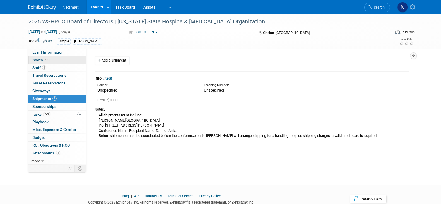
click at [53, 56] on link "Booth" at bounding box center [57, 60] width 58 height 8
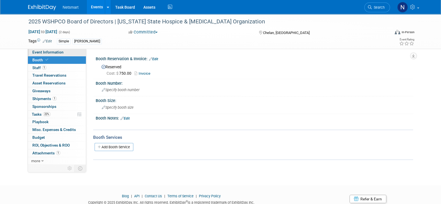
click at [53, 53] on span "Event Information" at bounding box center [47, 52] width 31 height 4
select select "Simple"
select select "3"
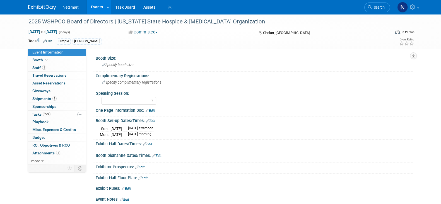
scroll to position [139, 0]
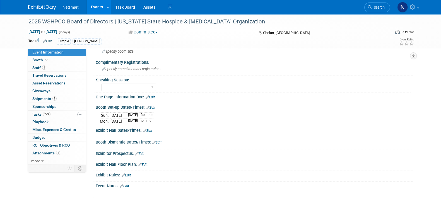
click at [151, 95] on link "Edit" at bounding box center [150, 97] width 9 height 4
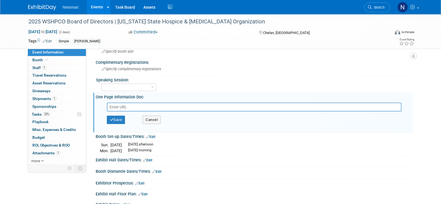
click at [139, 106] on input "text" at bounding box center [254, 107] width 295 height 9
type input "https://ntst.sharepoint.com/:w:/s/2025Post-AcuteTradeShows/EYb46aWXdWhKj8lp4-OY…"
click at [120, 122] on div "Save Cancel" at bounding box center [256, 120] width 298 height 17
click at [119, 119] on button "Save" at bounding box center [116, 120] width 18 height 8
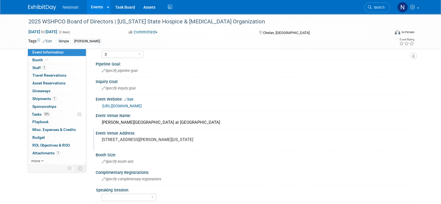
scroll to position [0, 0]
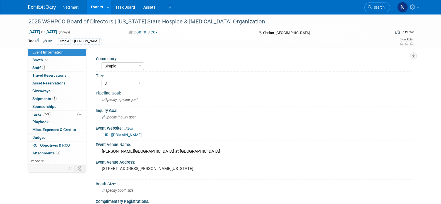
click at [142, 135] on link "https://wshpco.org/events/EventDetails.aspx?id=1942359&group=" at bounding box center [121, 135] width 39 height 4
click at [131, 127] on link "Edit" at bounding box center [128, 129] width 9 height 4
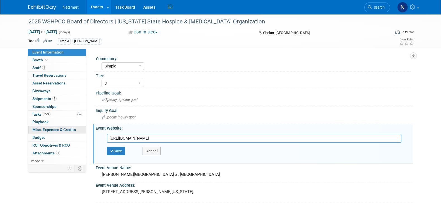
drag, startPoint x: 242, startPoint y: 138, endPoint x: 37, endPoint y: 132, distance: 204.7
click at [38, 132] on div "Event Information Event Info Booth Booth 1 Staff 1 Staff 0 Travel Reservations …" at bounding box center [221, 190] width 394 height 352
type input "https://wshpco.org/event/2025Chelan"
click at [116, 148] on button "Save" at bounding box center [116, 151] width 18 height 8
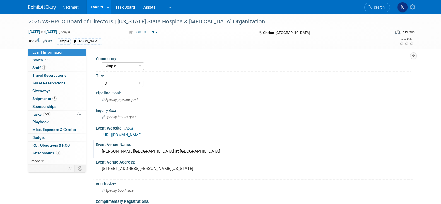
click at [123, 149] on div "Campbell's Resort at Lake Chelan" at bounding box center [254, 151] width 309 height 9
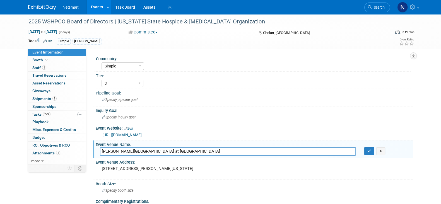
click at [123, 149] on input "Campbell's Resort at Lake Chelan" at bounding box center [228, 151] width 256 height 9
click at [124, 149] on input "Campbell's Resort at Lake Chelan" at bounding box center [228, 151] width 256 height 9
click at [370, 150] on icon "button" at bounding box center [370, 151] width 4 height 4
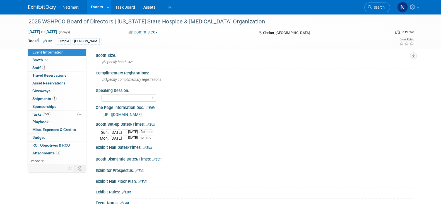
scroll to position [139, 0]
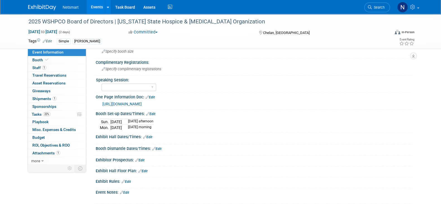
click at [149, 135] on link "Edit" at bounding box center [147, 137] width 9 height 4
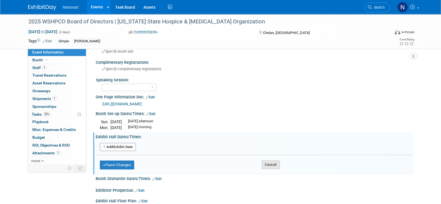
click at [266, 164] on button "Cancel" at bounding box center [271, 165] width 18 height 8
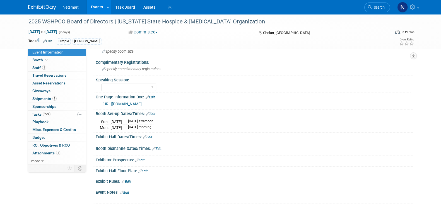
click at [158, 147] on link "Edit" at bounding box center [156, 149] width 9 height 4
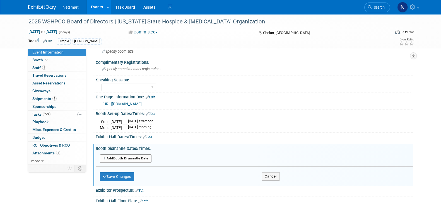
click at [140, 155] on button "Add Another Booth Dismantle Date" at bounding box center [126, 159] width 52 height 8
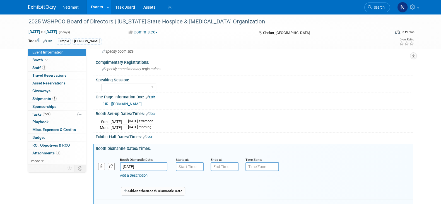
click at [186, 166] on input "text" at bounding box center [190, 166] width 28 height 9
click at [190, 189] on span "07" at bounding box center [188, 192] width 11 height 10
click at [222, 179] on td "02" at bounding box center [222, 180] width 18 height 15
click at [215, 191] on span "00" at bounding box center [215, 192] width 11 height 10
click at [237, 193] on td "35" at bounding box center [240, 195] width 18 height 15
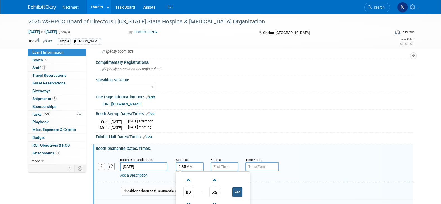
click at [234, 188] on button "AM" at bounding box center [237, 192] width 10 height 9
type input "2:35 PM"
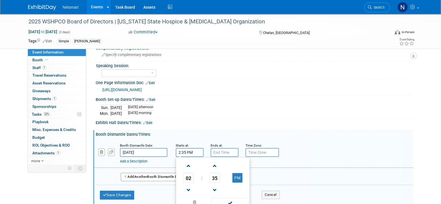
scroll to position [174, 0]
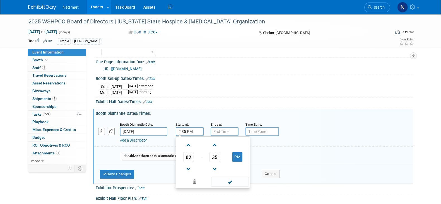
click at [318, 112] on div "Booth Dismantle Dates/Times: Edit" at bounding box center [255, 112] width 318 height 7
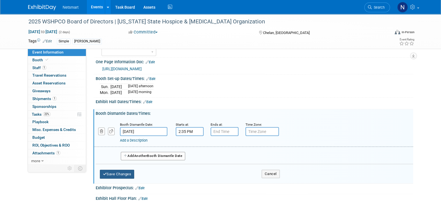
click at [124, 173] on button "Save Changes" at bounding box center [117, 174] width 35 height 9
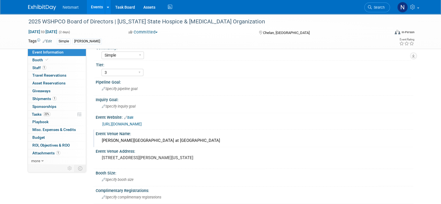
scroll to position [0, 0]
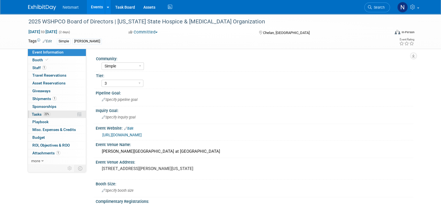
click at [53, 114] on link "22% Tasks 22%" at bounding box center [57, 115] width 58 height 8
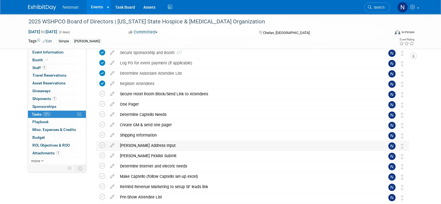
scroll to position [35, 0]
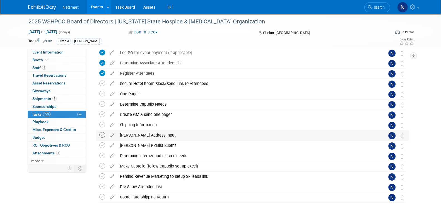
click at [102, 134] on icon at bounding box center [102, 135] width 6 height 6
click at [143, 148] on div "[PERSON_NAME] Picklist Submit" at bounding box center [247, 145] width 260 height 9
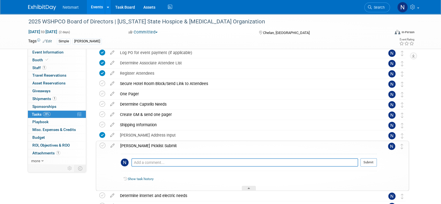
click at [144, 157] on div "Pro tip: Press Ctrl-Enter to submit comment. Submit" at bounding box center [249, 164] width 256 height 20
click at [147, 161] on textarea at bounding box center [244, 163] width 227 height 8
type textarea "emailed kim to add headphones"
click at [370, 162] on button "Submit" at bounding box center [369, 163] width 16 height 8
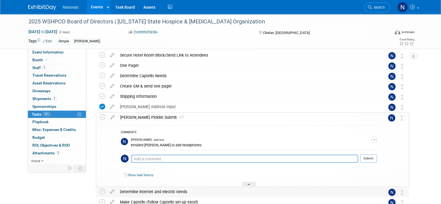
scroll to position [69, 0]
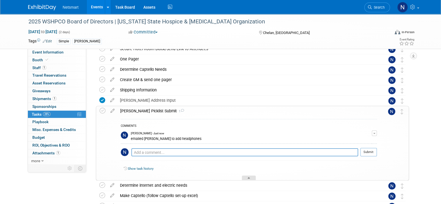
click at [248, 178] on icon at bounding box center [249, 179] width 2 height 3
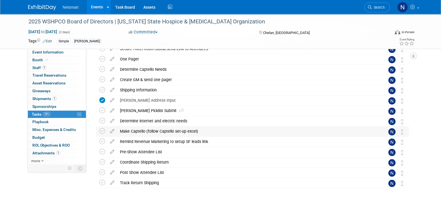
scroll to position [35, 0]
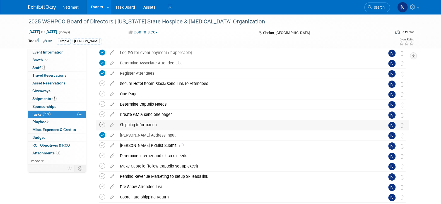
click at [102, 125] on icon at bounding box center [102, 125] width 6 height 6
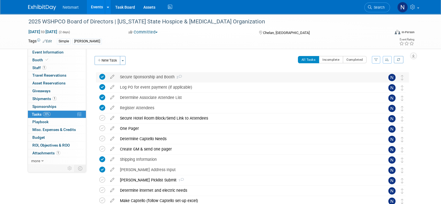
drag, startPoint x: 58, startPoint y: 53, endPoint x: 101, endPoint y: 72, distance: 46.7
click at [58, 53] on span "Event Information" at bounding box center [47, 52] width 31 height 4
select select "Simple"
select select "3"
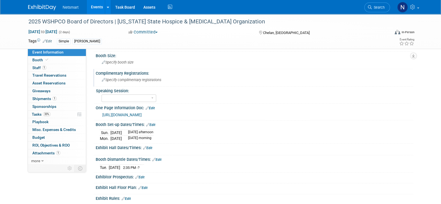
scroll to position [139, 0]
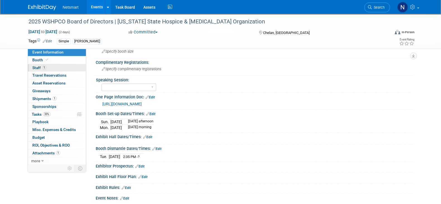
click at [52, 66] on link "1 Staff 1" at bounding box center [57, 68] width 58 height 8
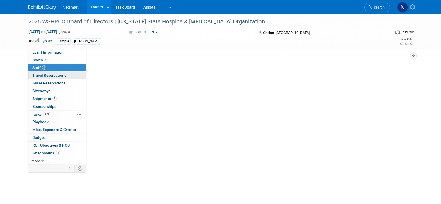
scroll to position [0, 0]
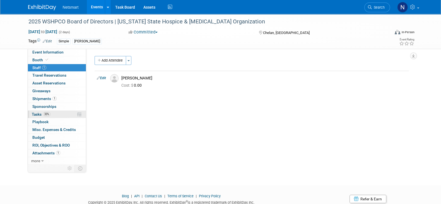
click at [49, 113] on span "33%" at bounding box center [47, 114] width 8 height 4
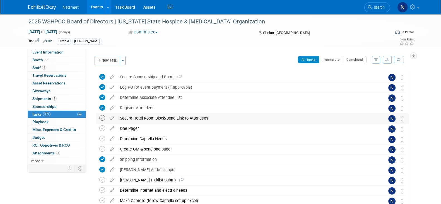
click at [102, 119] on icon at bounding box center [102, 118] width 6 height 6
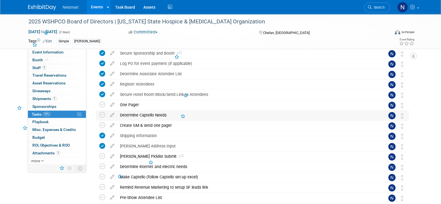
scroll to position [35, 0]
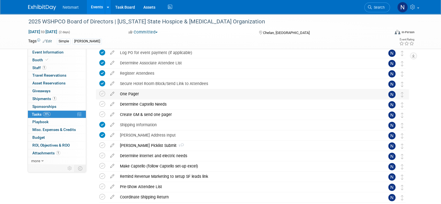
click at [129, 95] on div "One Pager" at bounding box center [247, 93] width 260 height 9
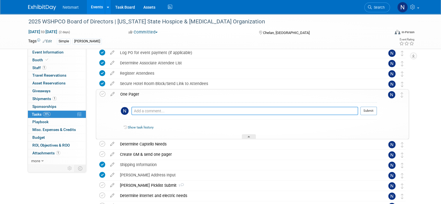
click at [154, 110] on textarea at bounding box center [244, 111] width 227 height 8
type textarea "missing SF link, captello route, and return shipping"
drag, startPoint x: 367, startPoint y: 111, endPoint x: 351, endPoint y: 114, distance: 16.9
click at [368, 111] on button "Submit" at bounding box center [369, 111] width 16 height 8
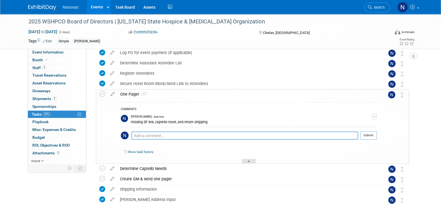
click at [254, 160] on div at bounding box center [249, 161] width 14 height 5
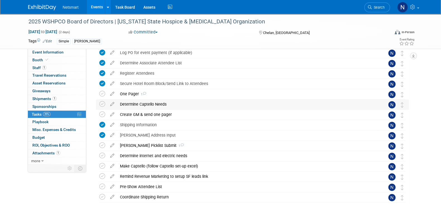
click at [138, 104] on div "Determine Captello Needs" at bounding box center [247, 104] width 260 height 9
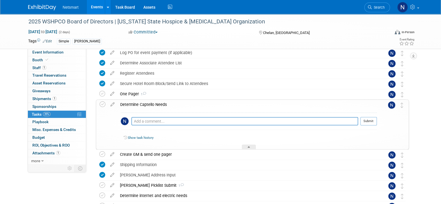
click at [140, 104] on div "Determine Captello Needs" at bounding box center [247, 104] width 260 height 9
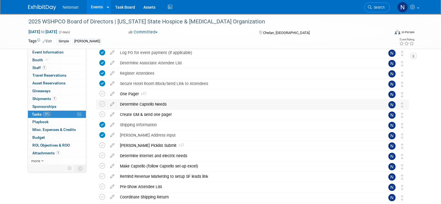
click at [143, 104] on div "Determine Captello Needs" at bounding box center [247, 104] width 260 height 9
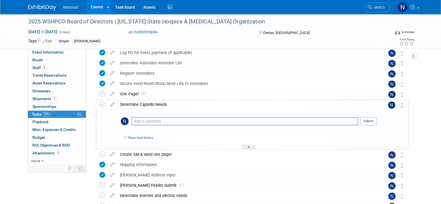
drag, startPoint x: 144, startPoint y: 116, endPoint x: 147, endPoint y: 119, distance: 4.4
click at [145, 117] on div "Pro tip: Press Ctrl-Enter to submit comment. Submit" at bounding box center [249, 123] width 256 height 20
click at [151, 120] on textarea at bounding box center [244, 121] width 227 height 8
type textarea "shipped bowl & lead cards just in case the list doesn't have emails"
click at [371, 121] on button "Submit" at bounding box center [369, 121] width 16 height 8
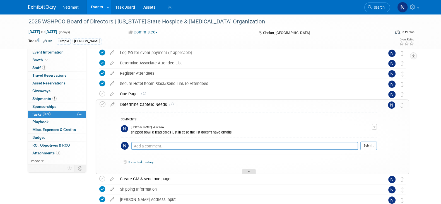
click at [253, 171] on div at bounding box center [249, 171] width 14 height 5
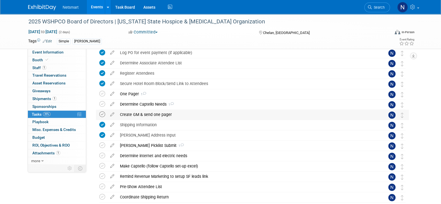
click at [103, 115] on icon at bounding box center [102, 115] width 6 height 6
click at [146, 146] on div "Derse Picklist Submit 1" at bounding box center [247, 145] width 260 height 9
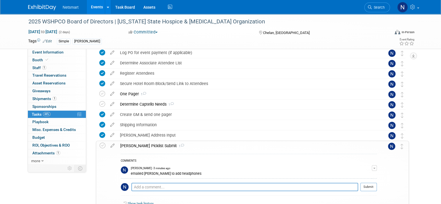
click at [146, 146] on div "Derse Picklist Submit 1" at bounding box center [247, 145] width 260 height 9
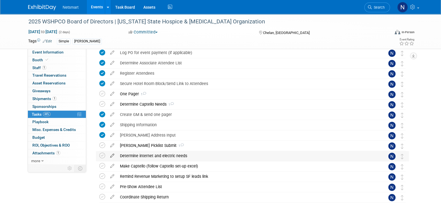
click at [101, 156] on icon at bounding box center [102, 156] width 6 height 6
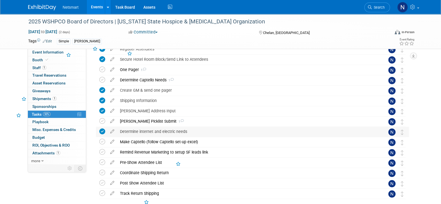
scroll to position [69, 0]
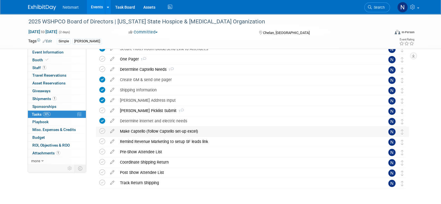
click at [146, 132] on div "Make Captello (follow Captello set-up excel)" at bounding box center [247, 131] width 260 height 9
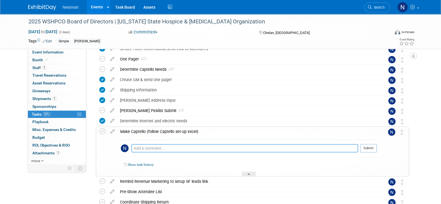
click at [143, 147] on textarea at bounding box center [244, 148] width 227 height 8
type textarea "need to see if the list has emails"
click at [365, 148] on button "Submit" at bounding box center [369, 148] width 16 height 8
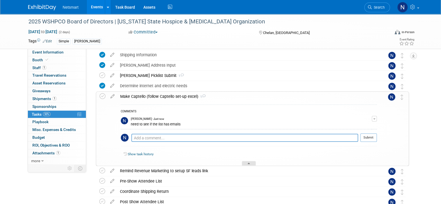
click at [253, 165] on div at bounding box center [249, 163] width 14 height 5
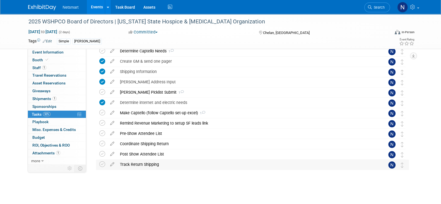
scroll to position [88, 0]
click at [139, 132] on div "Pre-Show Attendee List" at bounding box center [247, 133] width 260 height 9
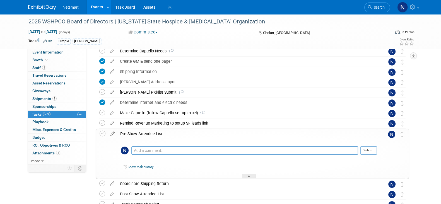
click at [113, 135] on icon at bounding box center [113, 132] width 10 height 7
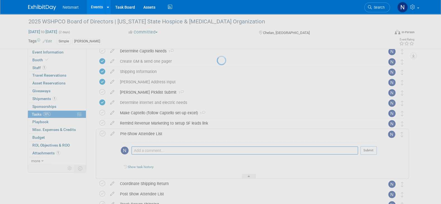
select select "9"
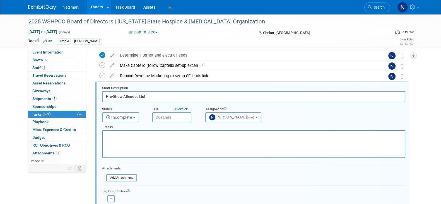
scroll to position [0, 0]
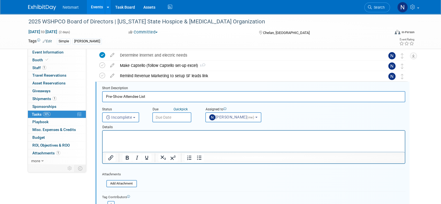
click at [171, 116] on input "text" at bounding box center [171, 117] width 39 height 10
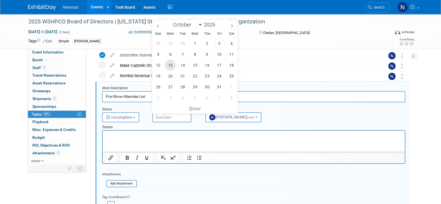
click at [170, 67] on span "13" at bounding box center [170, 65] width 11 height 11
type input "Oct 13, 2025"
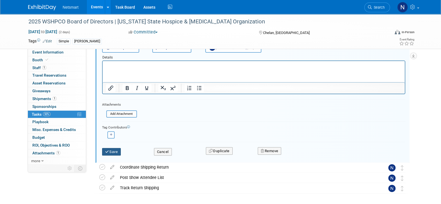
click at [120, 152] on button "Save" at bounding box center [111, 152] width 19 height 8
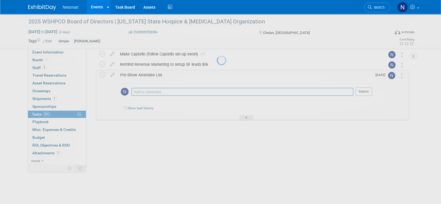
scroll to position [128, 0]
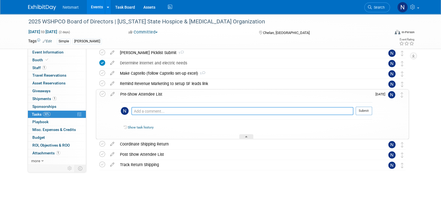
click at [181, 109] on textarea at bounding box center [242, 111] width 222 height 8
type textarea "usually send list 1 week prior"
click at [366, 112] on button "Submit" at bounding box center [364, 111] width 16 height 8
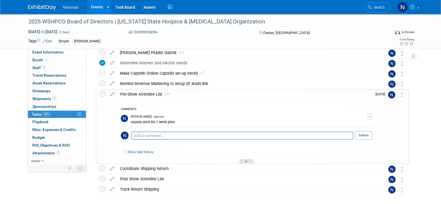
click at [244, 161] on div at bounding box center [246, 161] width 14 height 5
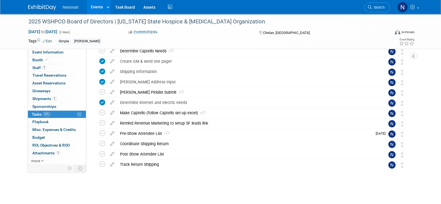
scroll to position [88, 0]
click at [152, 144] on div "Coordinate Shipping Return" at bounding box center [247, 143] width 260 height 9
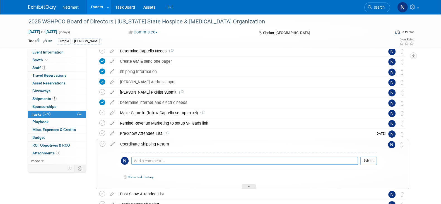
click at [151, 156] on div "Pro tip: Press Ctrl-Enter to submit comment. Submit" at bounding box center [249, 162] width 256 height 20
click at [151, 158] on textarea at bounding box center [244, 161] width 227 height 8
click at [284, 163] on textarea "asked conference for hotel contact to coordinate shipping as her email said" at bounding box center [244, 161] width 227 height 8
paste textarea "Return shipments must be coordinated before the conference ends. Campbell’s wil…"
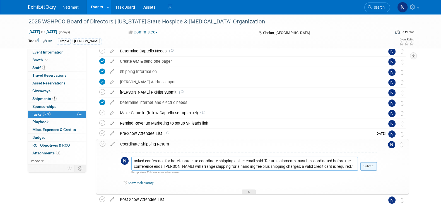
type textarea "asked conference for hotel contact to coordinate shipping as her email said "Re…"
click at [370, 166] on button "Submit" at bounding box center [369, 166] width 16 height 8
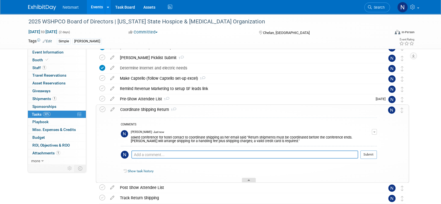
click at [246, 181] on div at bounding box center [249, 180] width 14 height 5
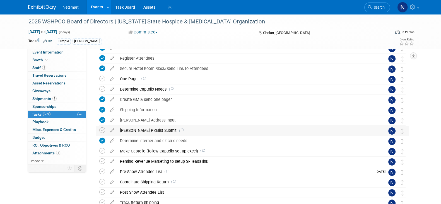
scroll to position [69, 0]
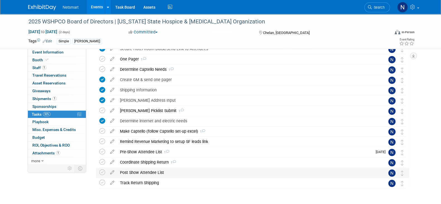
click at [138, 172] on div "Post Show Attendee List" at bounding box center [247, 172] width 260 height 9
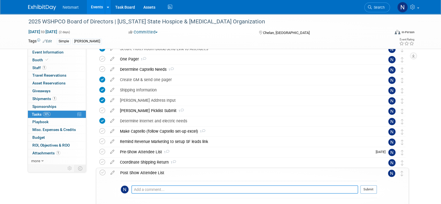
click at [150, 188] on textarea at bounding box center [244, 190] width 227 height 8
click at [112, 172] on icon at bounding box center [113, 171] width 10 height 7
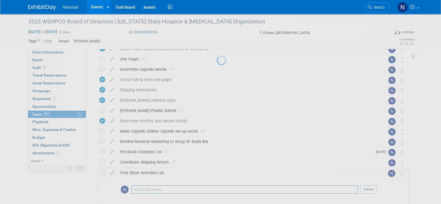
select select "9"
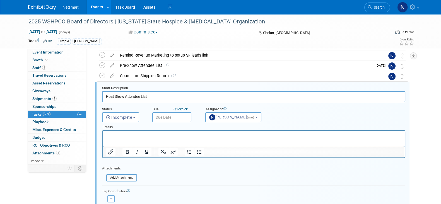
scroll to position [0, 0]
click at [164, 117] on input "text" at bounding box center [171, 117] width 39 height 10
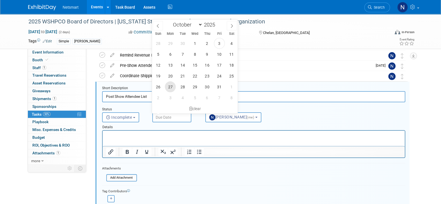
click at [170, 85] on span "27" at bounding box center [170, 86] width 11 height 11
type input "[DATE]"
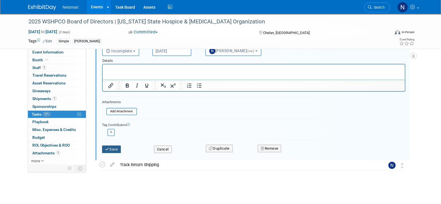
click at [111, 149] on button "Save" at bounding box center [111, 150] width 19 height 8
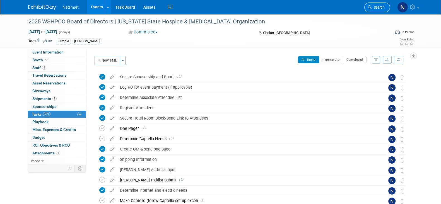
click at [378, 6] on span "Search" at bounding box center [378, 7] width 13 height 4
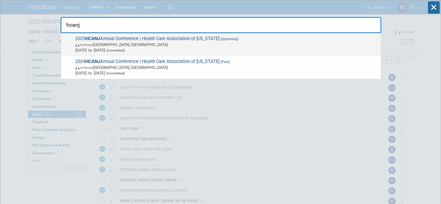
type input "hcanj"
click at [93, 47] on span "In-Person Atlantic City, NJ" at bounding box center [226, 45] width 303 height 6
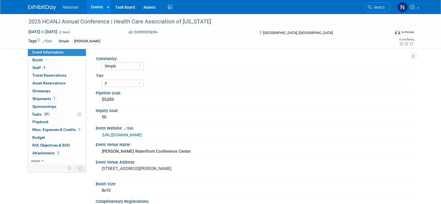
select select "Simple"
select select "3"
select select "No"
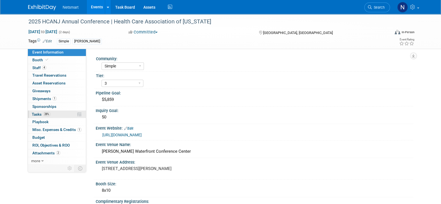
click at [63, 112] on link "28% Tasks 28%" at bounding box center [57, 115] width 58 height 8
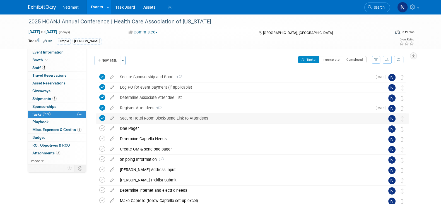
scroll to position [35, 0]
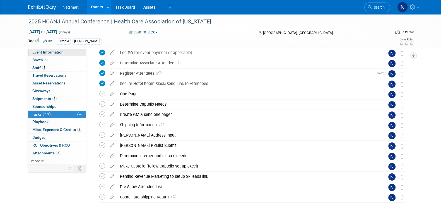
click at [72, 53] on link "Event Information" at bounding box center [57, 53] width 58 height 8
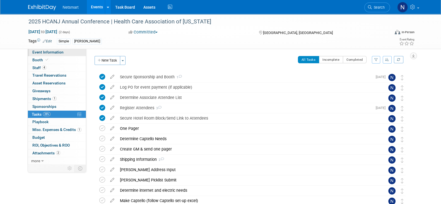
select select "Simple"
select select "3"
select select "No"
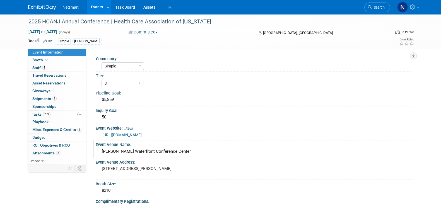
click at [170, 153] on div "[PERSON_NAME] Waterfront Conference Center" at bounding box center [254, 151] width 309 height 9
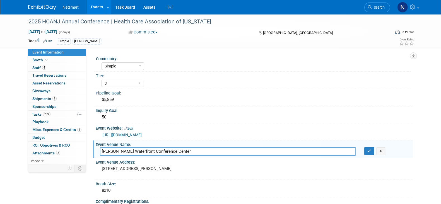
click at [99, 147] on div "[PERSON_NAME] Waterfront Conference Center" at bounding box center [228, 151] width 265 height 9
drag, startPoint x: 284, startPoint y: 32, endPoint x: 263, endPoint y: 33, distance: 21.2
click at [263, 33] on div "[GEOGRAPHIC_DATA], [GEOGRAPHIC_DATA]" at bounding box center [303, 32] width 90 height 7
click at [48, 68] on link "4 Staff 4" at bounding box center [57, 68] width 58 height 8
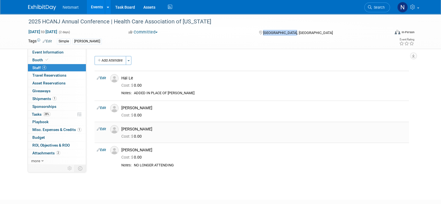
drag, startPoint x: 122, startPoint y: 129, endPoint x: 159, endPoint y: 129, distance: 36.8
click at [159, 129] on div "[PERSON_NAME]" at bounding box center [264, 129] width 286 height 5
copy div "[PERSON_NAME]"
drag, startPoint x: 122, startPoint y: 76, endPoint x: 142, endPoint y: 78, distance: 20.4
click at [142, 78] on div "Hai Le" at bounding box center [264, 78] width 286 height 5
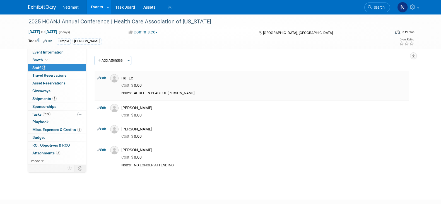
click at [147, 86] on div "Cost: $ 0.00" at bounding box center [264, 85] width 286 height 5
drag, startPoint x: 142, startPoint y: 77, endPoint x: 123, endPoint y: 78, distance: 19.3
click at [123, 78] on div "Hai Le" at bounding box center [264, 78] width 286 height 5
copy div "Hai Le"
drag, startPoint x: 123, startPoint y: 107, endPoint x: 140, endPoint y: 107, distance: 16.5
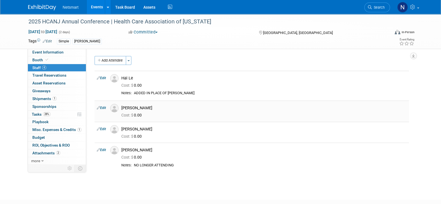
click at [140, 107] on div "[PERSON_NAME]" at bounding box center [264, 107] width 286 height 5
copy div "[PERSON_NAME]"
click at [42, 54] on span "Event Information" at bounding box center [47, 52] width 31 height 4
select select "Simple"
select select "3"
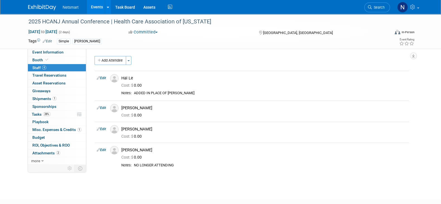
select select "No"
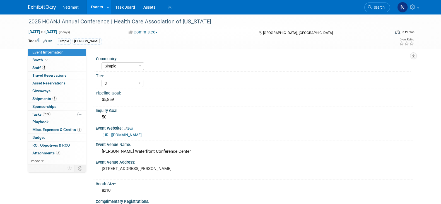
click at [142, 135] on link "[URL][DOMAIN_NAME]" at bounding box center [121, 135] width 39 height 4
click at [49, 61] on link "Booth" at bounding box center [57, 60] width 58 height 8
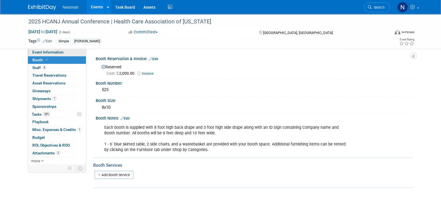
click at [50, 49] on link "Event Information" at bounding box center [57, 53] width 58 height 8
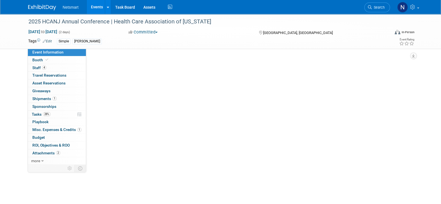
select select "Simple"
select select "3"
select select "No"
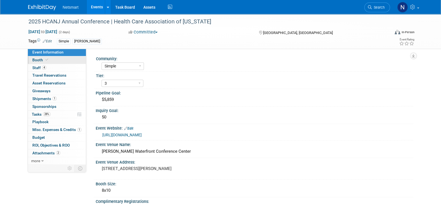
click at [51, 58] on link "Booth" at bounding box center [57, 60] width 58 height 8
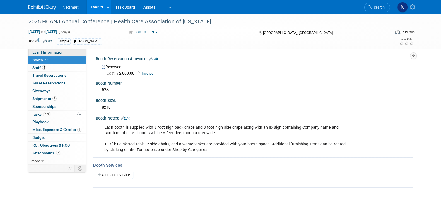
click at [54, 53] on span "Event Information" at bounding box center [47, 52] width 31 height 4
select select "Simple"
select select "3"
select select "No"
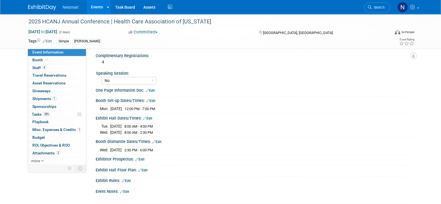
scroll to position [139, 0]
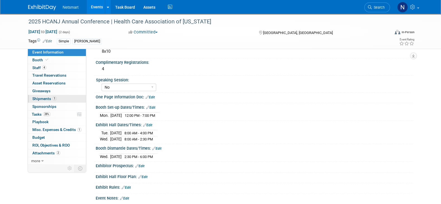
click at [56, 98] on link "1 Shipments 1" at bounding box center [57, 99] width 58 height 8
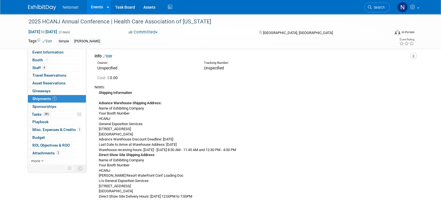
scroll to position [35, 0]
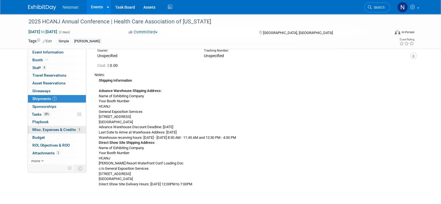
click at [47, 126] on link "1 Misc. Expenses & Credits 1" at bounding box center [57, 130] width 58 height 8
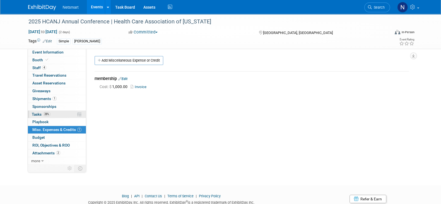
click at [53, 112] on link "28% Tasks 28%" at bounding box center [57, 115] width 58 height 8
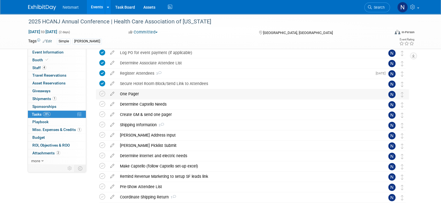
scroll to position [69, 0]
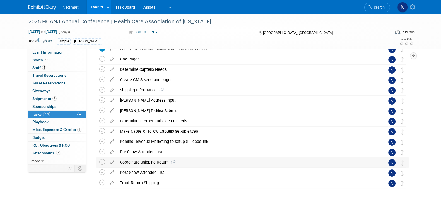
click at [151, 160] on div "Coordinate Shipping Return 1" at bounding box center [247, 162] width 260 height 9
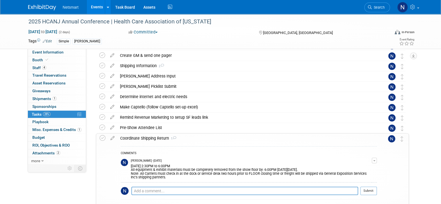
scroll to position [105, 0]
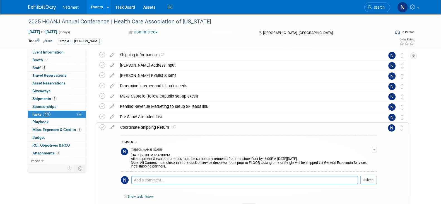
click at [154, 129] on div "Coordinate Shipping Return 1" at bounding box center [247, 127] width 260 height 9
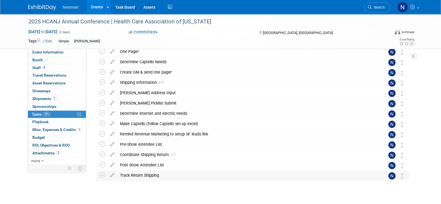
scroll to position [88, 0]
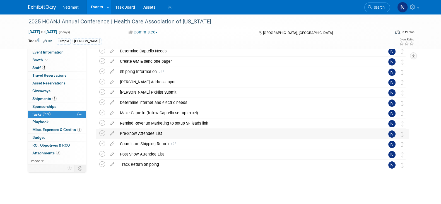
click at [139, 133] on div "Pre-Show Attendee List" at bounding box center [247, 133] width 260 height 9
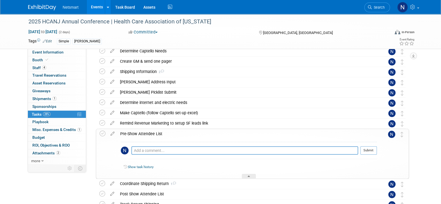
click at [147, 144] on div "Pro tip: Press Ctrl-Enter to submit comment. Submit" at bounding box center [249, 152] width 256 height 20
click at [144, 148] on textarea at bounding box center [244, 151] width 227 height 8
click at [181, 150] on textarea "asked to see if we will be reiceing one" at bounding box center [244, 151] width 227 height 8
drag, startPoint x: 181, startPoint y: 150, endPoint x: 185, endPoint y: 152, distance: 4.5
click at [185, 154] on td "asked to see if we will be reiceing one Pro tip: Press Ctrl-Enter to submit com…" at bounding box center [244, 153] width 227 height 13
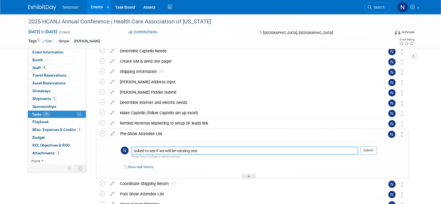
click at [193, 150] on textarea "asked to see if we will be reiceing one" at bounding box center [244, 151] width 227 height 8
drag, startPoint x: 191, startPoint y: 151, endPoint x: 178, endPoint y: 148, distance: 12.8
click at [178, 148] on textarea "asked to see if we will be reiceing one" at bounding box center [244, 151] width 227 height 8
click at [205, 149] on textarea "asked to see if we will be receiving one" at bounding box center [244, 151] width 227 height 8
type textarea "asked to see if we will be receiving one"
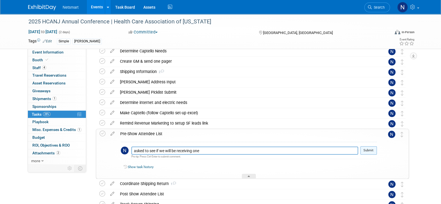
click at [370, 150] on button "Submit" at bounding box center [369, 151] width 16 height 8
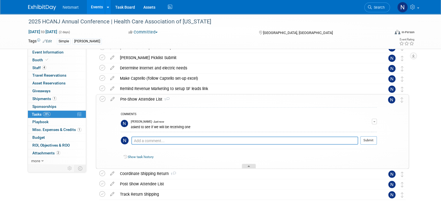
click at [251, 165] on div at bounding box center [249, 166] width 14 height 5
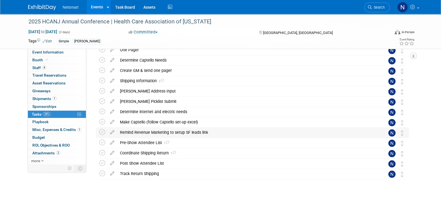
scroll to position [53, 0]
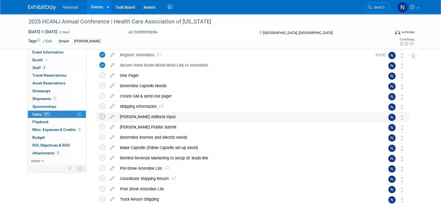
click at [102, 116] on icon at bounding box center [102, 117] width 6 height 6
click at [102, 107] on icon at bounding box center [102, 107] width 6 height 6
click at [104, 137] on icon at bounding box center [102, 138] width 6 height 6
click at [184, 148] on div "Make Captello (follow Captello set-up excel)" at bounding box center [247, 147] width 260 height 9
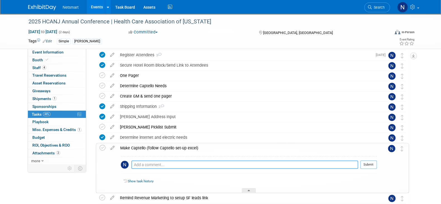
click at [170, 166] on textarea at bounding box center [244, 165] width 227 height 8
click at [168, 164] on textarea at bounding box center [244, 165] width 227 height 8
type textarea "seeing if list comes with emails"
click at [367, 164] on button "Submit" at bounding box center [369, 165] width 16 height 8
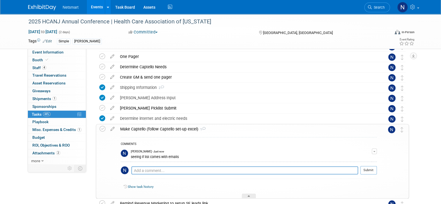
scroll to position [88, 0]
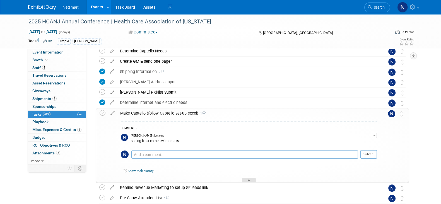
click at [246, 179] on div at bounding box center [249, 180] width 14 height 5
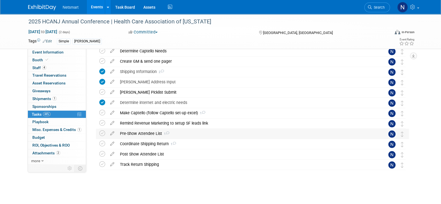
click at [148, 133] on div "Pre-Show Attendee List 1" at bounding box center [247, 133] width 260 height 9
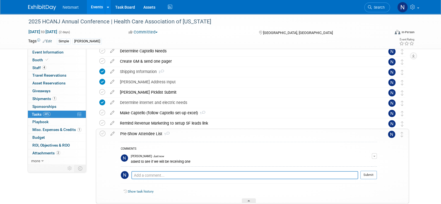
click at [148, 133] on div "Pre-Show Attendee List 1" at bounding box center [247, 133] width 260 height 9
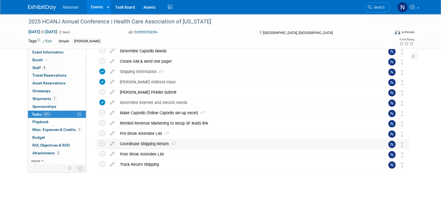
scroll to position [53, 0]
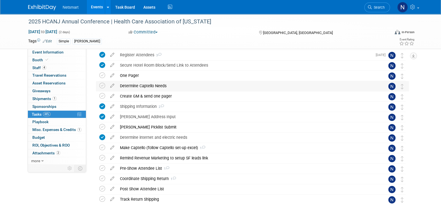
click at [141, 84] on div "Determine Captello Needs" at bounding box center [247, 85] width 260 height 9
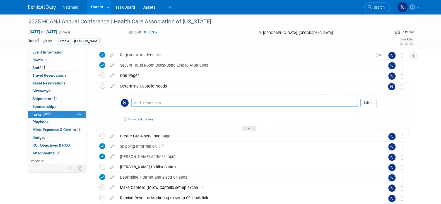
click at [141, 102] on textarea at bounding box center [244, 103] width 227 height 8
type textarea "seeing if list we get has emails"
click at [372, 103] on button "Submit" at bounding box center [369, 103] width 16 height 8
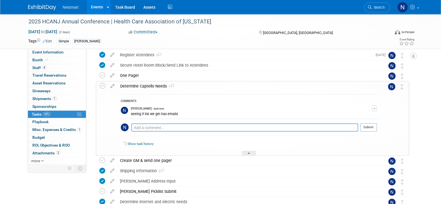
click at [253, 153] on div at bounding box center [249, 153] width 14 height 5
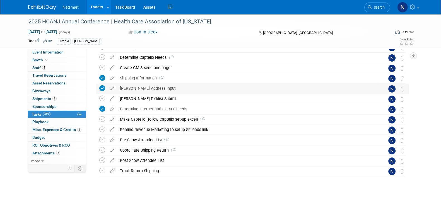
scroll to position [88, 0]
